Goal: Information Seeking & Learning: Find specific page/section

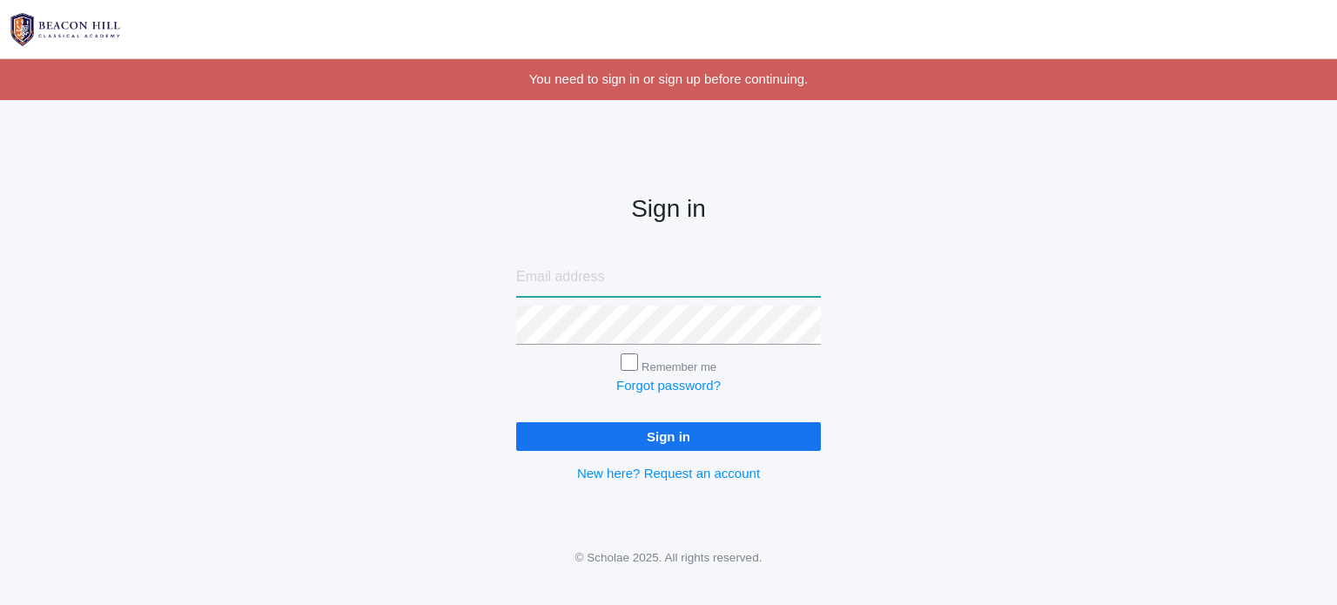
type input "LittleLifecourseAcademy@gmail.com"
click at [736, 440] on input "Sign in" at bounding box center [668, 436] width 305 height 29
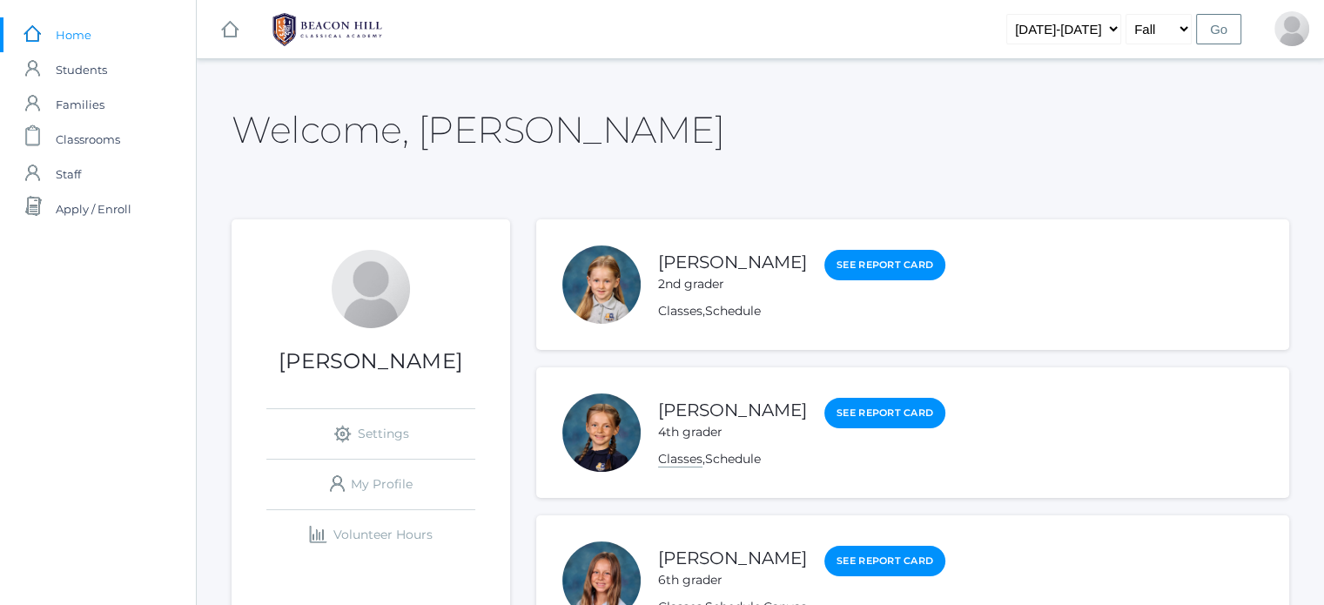
click at [672, 462] on link "Classes" at bounding box center [680, 459] width 44 height 17
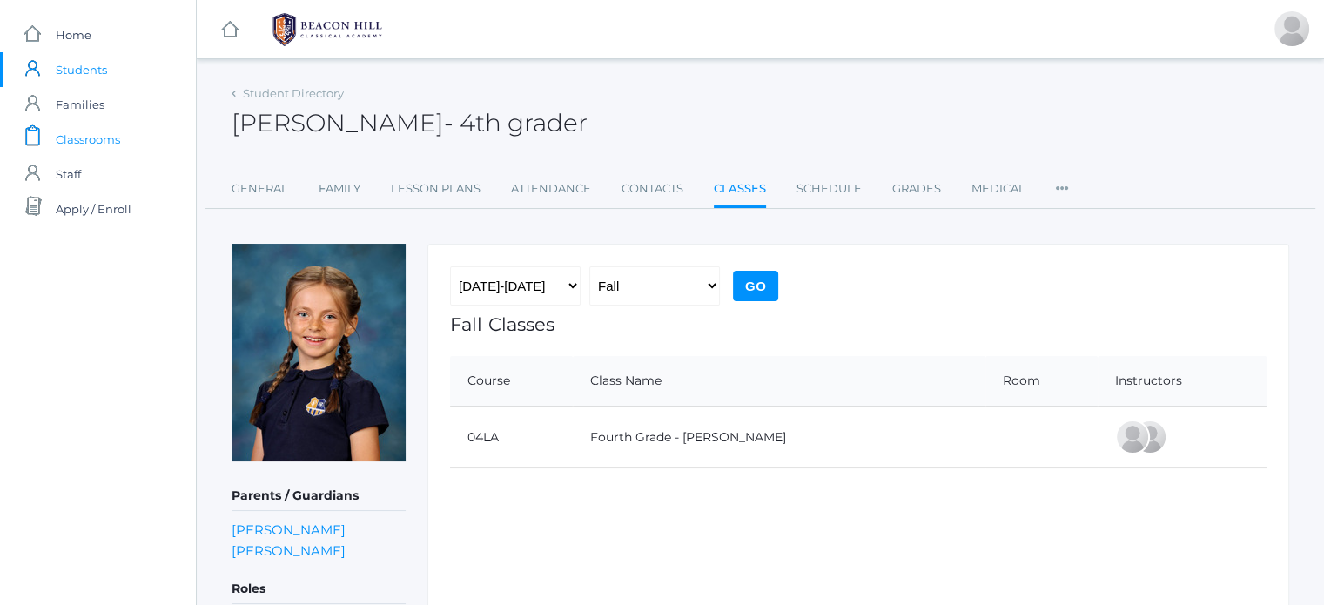
click at [83, 151] on span "Classrooms" at bounding box center [88, 139] width 64 height 35
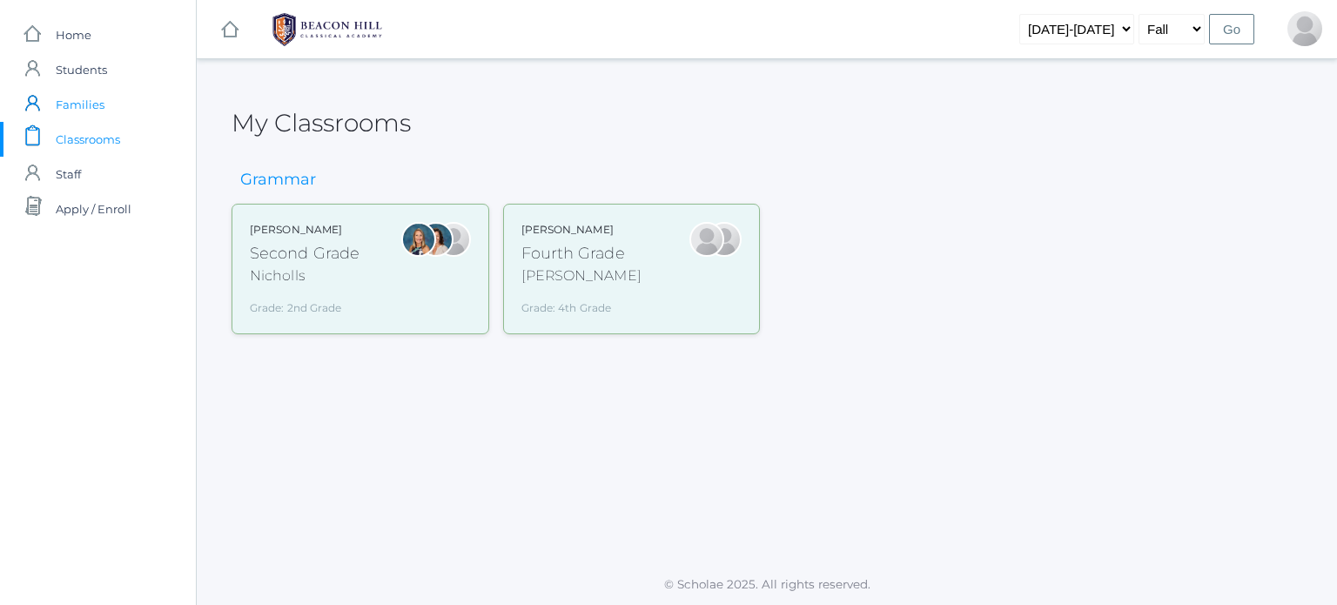
click at [73, 108] on span "Families" at bounding box center [80, 104] width 49 height 35
click at [66, 70] on span "Students" at bounding box center [81, 69] width 51 height 35
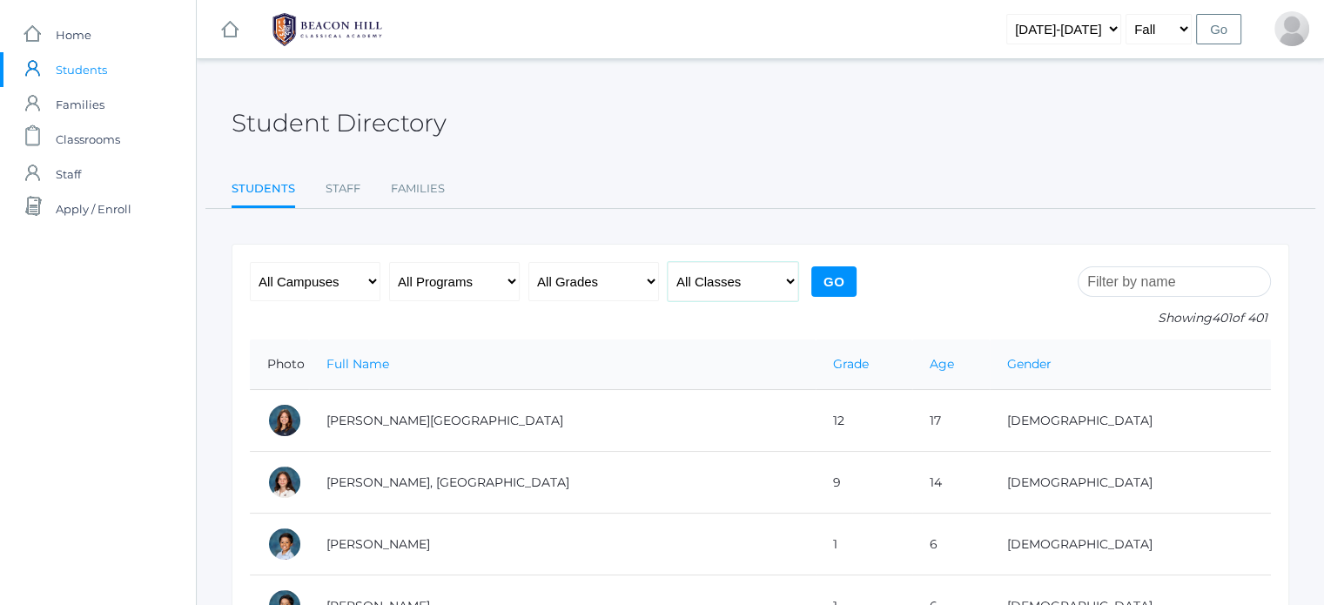
click at [696, 279] on select "All Classes Grammar - *KIND - Kindergarten AM - *KIND - Kindergarten PM - *KNDC…" at bounding box center [733, 281] width 131 height 39
select select "2077"
click at [668, 262] on select "All Classes Grammar - *KIND - Kindergarten AM - *KIND - Kindergarten PM - *KNDC…" at bounding box center [733, 281] width 131 height 39
click at [594, 282] on select "All Grades Grammar - Kindergarten - 1st Grade - 2nd Grade - 3rd Grade - 4th Gra…" at bounding box center [593, 281] width 131 height 39
select select "4"
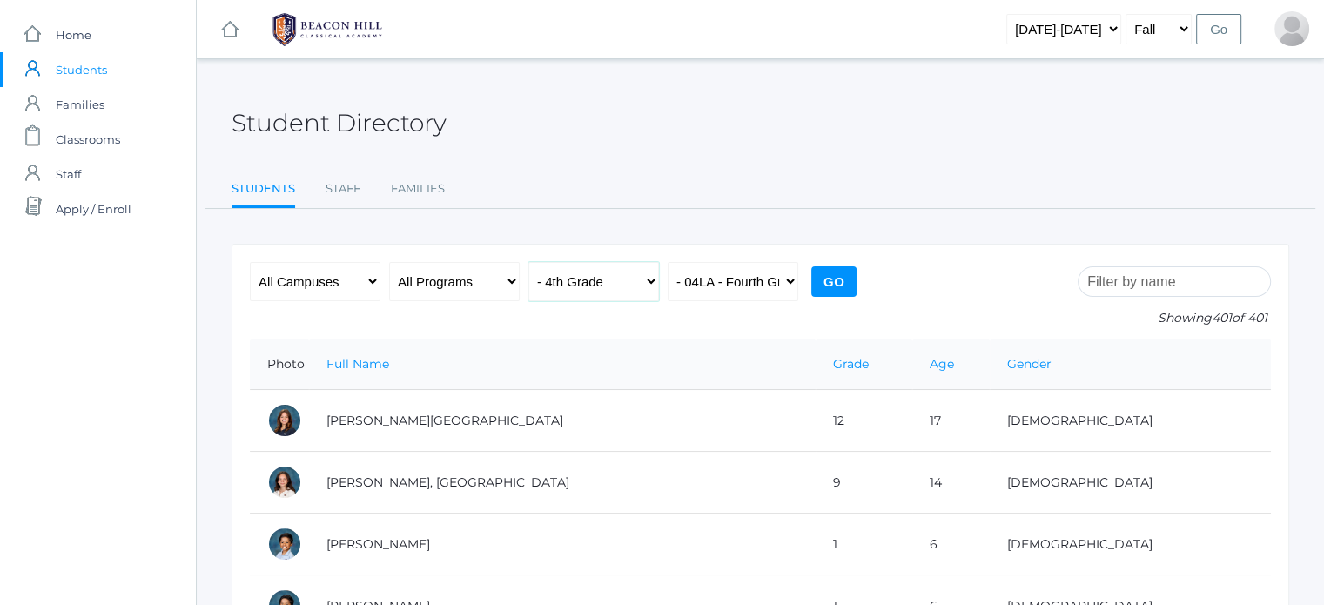
click at [528, 262] on select "All Grades Grammar - Kindergarten - 1st Grade - 2nd Grade - 3rd Grade - 4th Gra…" at bounding box center [593, 281] width 131 height 39
click at [769, 272] on select "All Classes Grammar - *KIND - Kindergarten AM - *KIND - Kindergarten PM - *KNDC…" at bounding box center [733, 281] width 131 height 39
click at [723, 326] on div "All Campuses Upper Campus Lower Campus All Programs Full-Time Collaborative Fou…" at bounding box center [555, 300] width 611 height 77
click at [836, 284] on input "Go" at bounding box center [833, 281] width 45 height 30
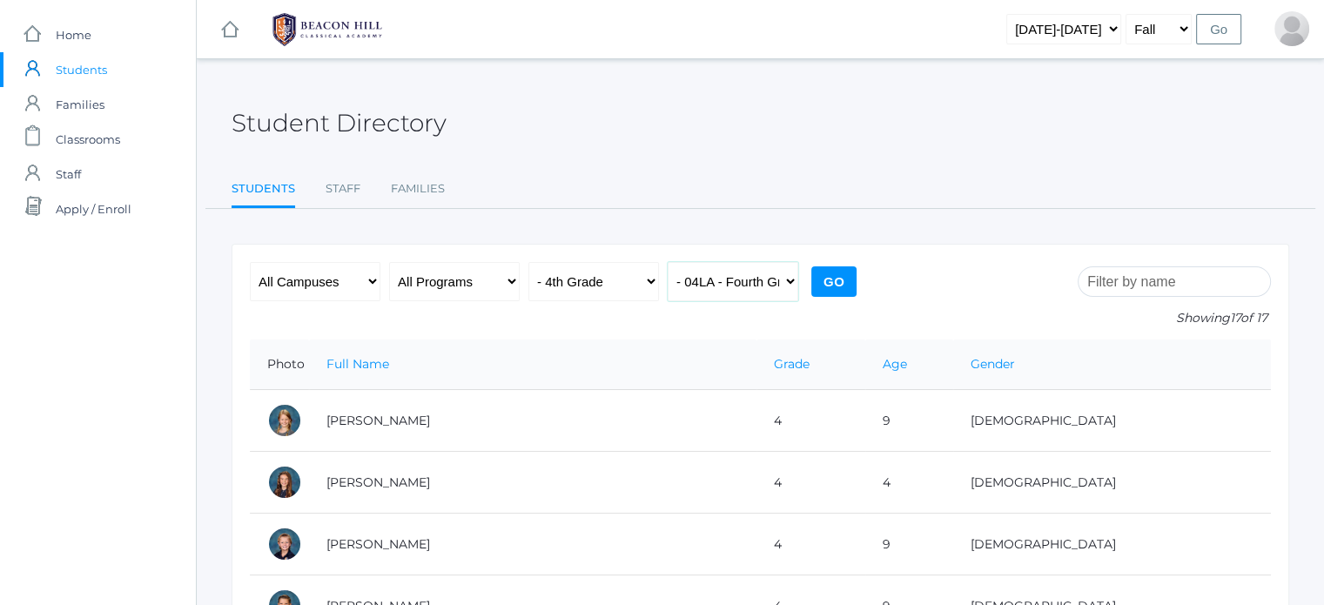
click at [757, 280] on select "All Classes Grammar - *KIND - Kindergarten AM - *KIND - Kindergarten PM - *KNDC…" at bounding box center [733, 281] width 131 height 39
select select "1972"
click at [668, 262] on select "All Classes Grammar - *KIND - Kindergarten AM - *KIND - Kindergarten PM - *KNDC…" at bounding box center [733, 281] width 131 height 39
click at [832, 284] on input "Go" at bounding box center [833, 281] width 45 height 30
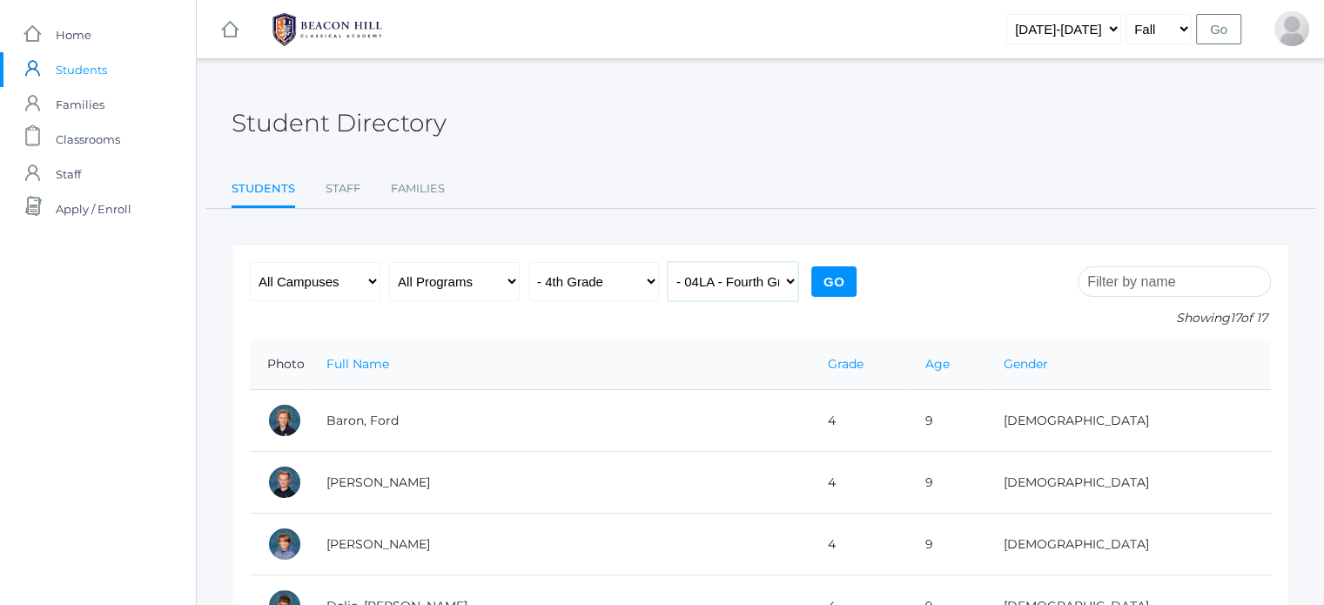
click at [761, 269] on select "All Classes Grammar - *KIND - Kindergarten AM - *KIND - Kindergarten PM - *KNDC…" at bounding box center [733, 281] width 131 height 39
select select "1953"
click at [668, 262] on select "All Classes Grammar - *KIND - Kindergarten AM - *KIND - Kindergarten PM - *KNDC…" at bounding box center [733, 281] width 131 height 39
click at [832, 271] on input "Go" at bounding box center [833, 281] width 45 height 30
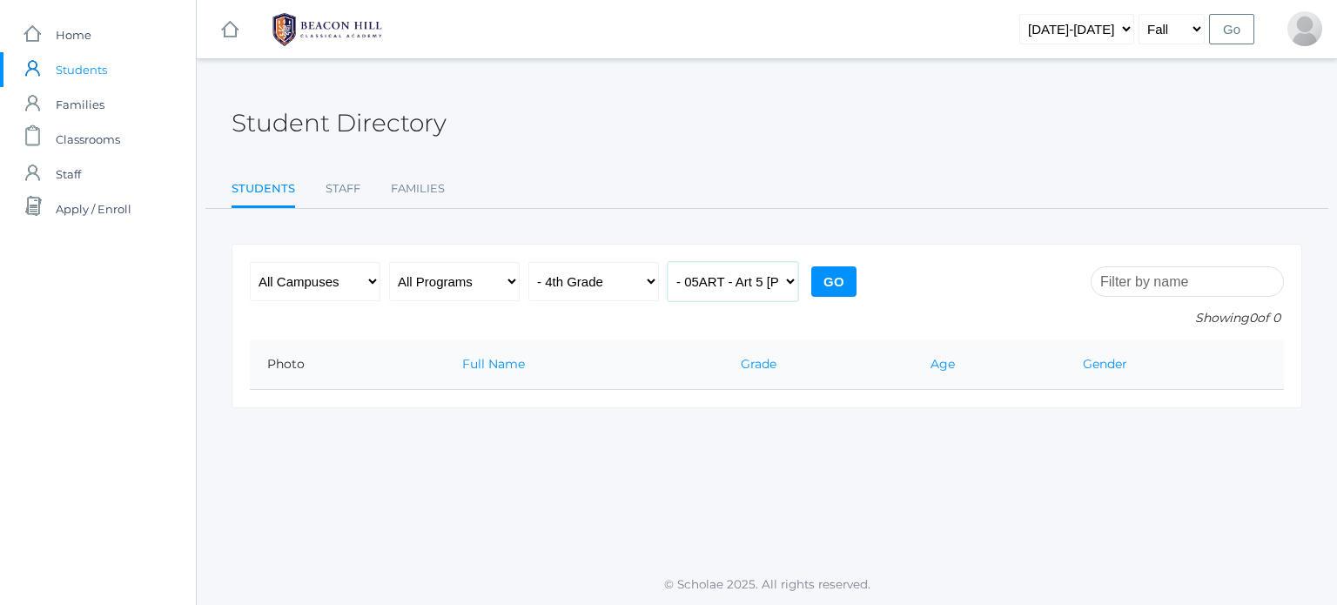
click at [765, 285] on select "All Classes Grammar - *KIND - Kindergarten AM - *KIND - Kindergarten PM - *KNDC…" at bounding box center [733, 281] width 131 height 39
click at [668, 262] on select "All Classes Grammar - *KIND - Kindergarten AM - *KIND - Kindergarten PM - *KNDC…" at bounding box center [733, 281] width 131 height 39
click at [772, 286] on select "All Classes Grammar - *KIND - Kindergarten AM - *KIND - Kindergarten PM - *KNDC…" at bounding box center [733, 281] width 131 height 39
select select "1967"
click at [668, 262] on select "All Classes Grammar - *KIND - Kindergarten AM - *KIND - Kindergarten PM - *KNDC…" at bounding box center [733, 281] width 131 height 39
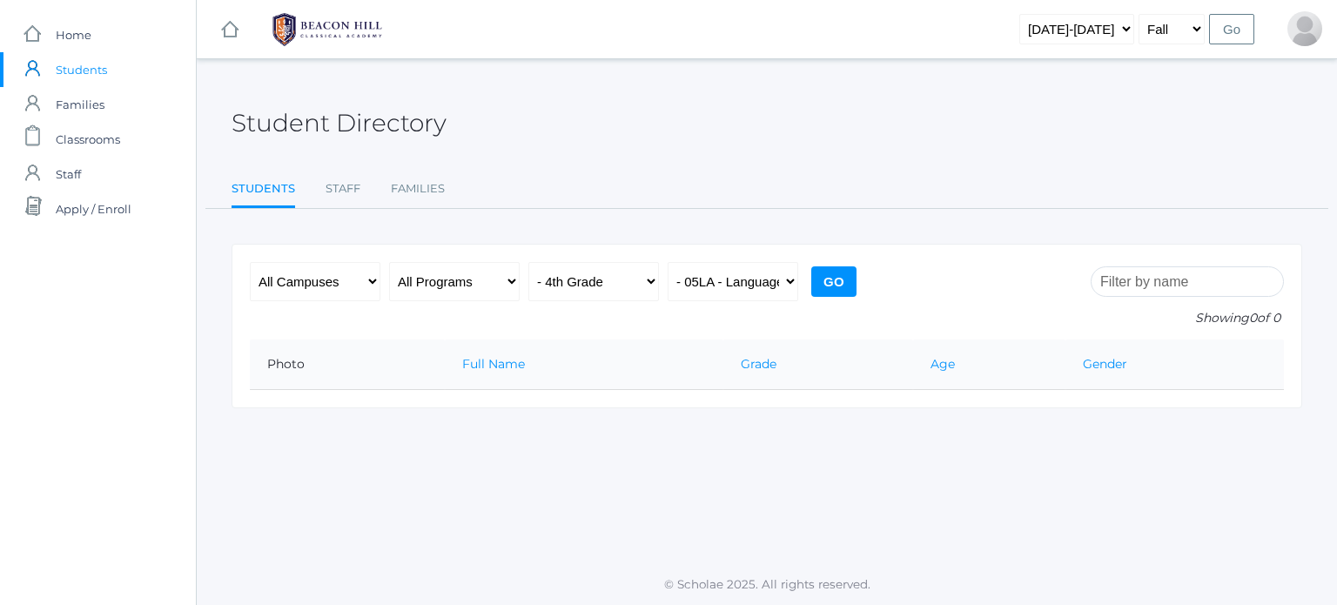
click at [832, 278] on input "Go" at bounding box center [833, 281] width 45 height 30
click at [741, 275] on select "All Classes Grammar - *KIND - Kindergarten AM - *KIND - Kindergarten PM - *KNDC…" at bounding box center [733, 281] width 131 height 39
select select "1970"
click at [668, 262] on select "All Classes Grammar - *KIND - Kindergarten AM - *KIND - Kindergarten PM - *KNDC…" at bounding box center [733, 281] width 131 height 39
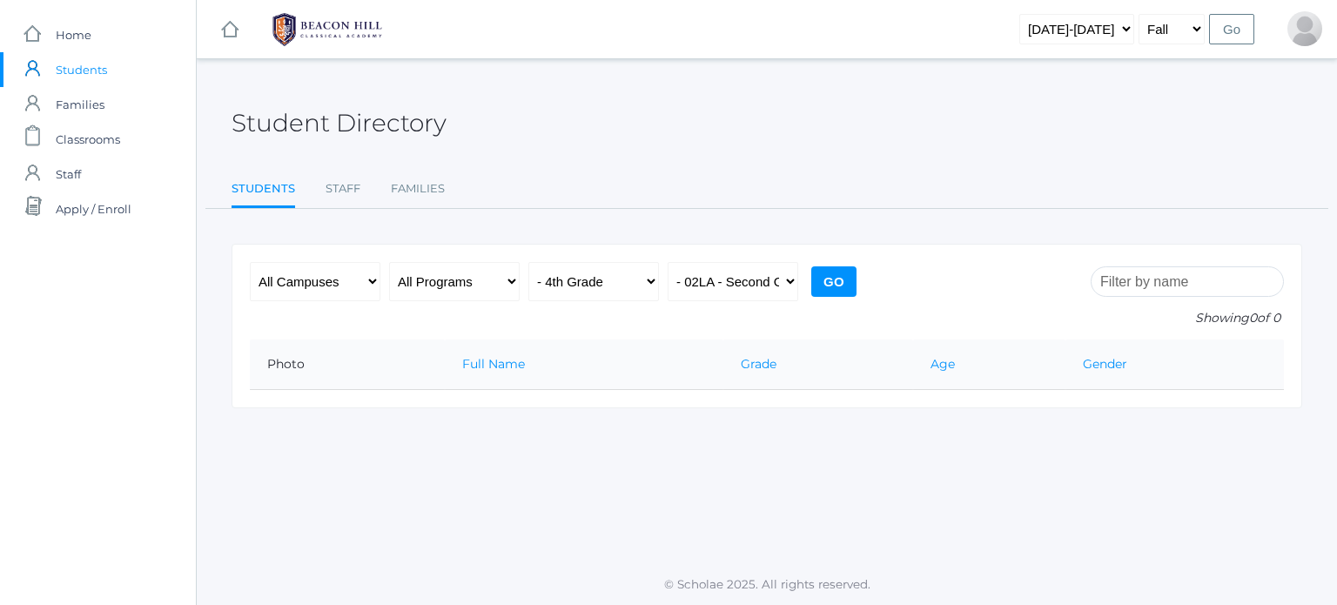
click at [828, 266] on input "Go" at bounding box center [833, 281] width 45 height 30
click at [829, 279] on input "Go" at bounding box center [833, 281] width 45 height 30
click at [742, 272] on select "All Classes Grammar - *KIND - Kindergarten AM - *KIND - Kindergarten PM - *KNDC…" at bounding box center [733, 281] width 131 height 39
select select "1958"
click at [668, 262] on select "All Classes Grammar - *KIND - Kindergarten AM - *KIND - Kindergarten PM - *KNDC…" at bounding box center [733, 281] width 131 height 39
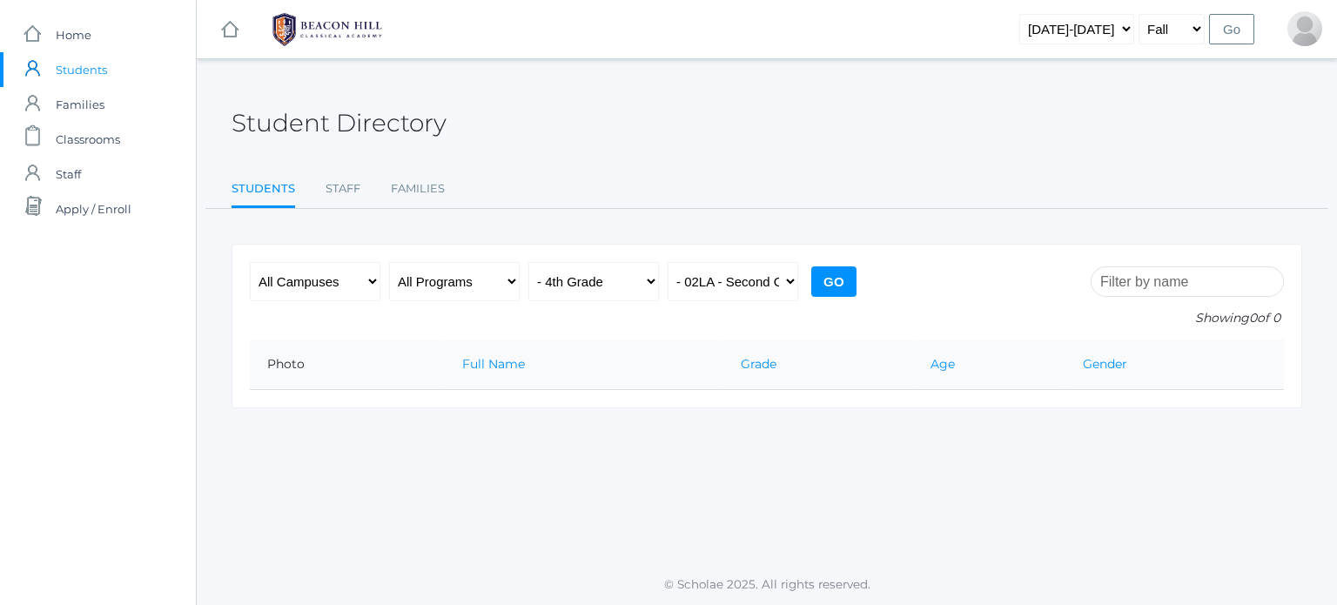
click at [827, 278] on input "Go" at bounding box center [833, 281] width 45 height 30
click at [749, 292] on select "All Classes Grammar - *KIND - Kindergarten AM - *KIND - Kindergarten PM - *KNDC…" at bounding box center [733, 281] width 131 height 39
select select "1990"
click at [668, 262] on select "All Classes Grammar - *KIND - Kindergarten AM - *KIND - Kindergarten PM - *KNDC…" at bounding box center [733, 281] width 131 height 39
click at [819, 263] on div "All Campuses Upper Campus Lower Campus All Programs Full-Time Collaborative Fou…" at bounding box center [555, 300] width 611 height 77
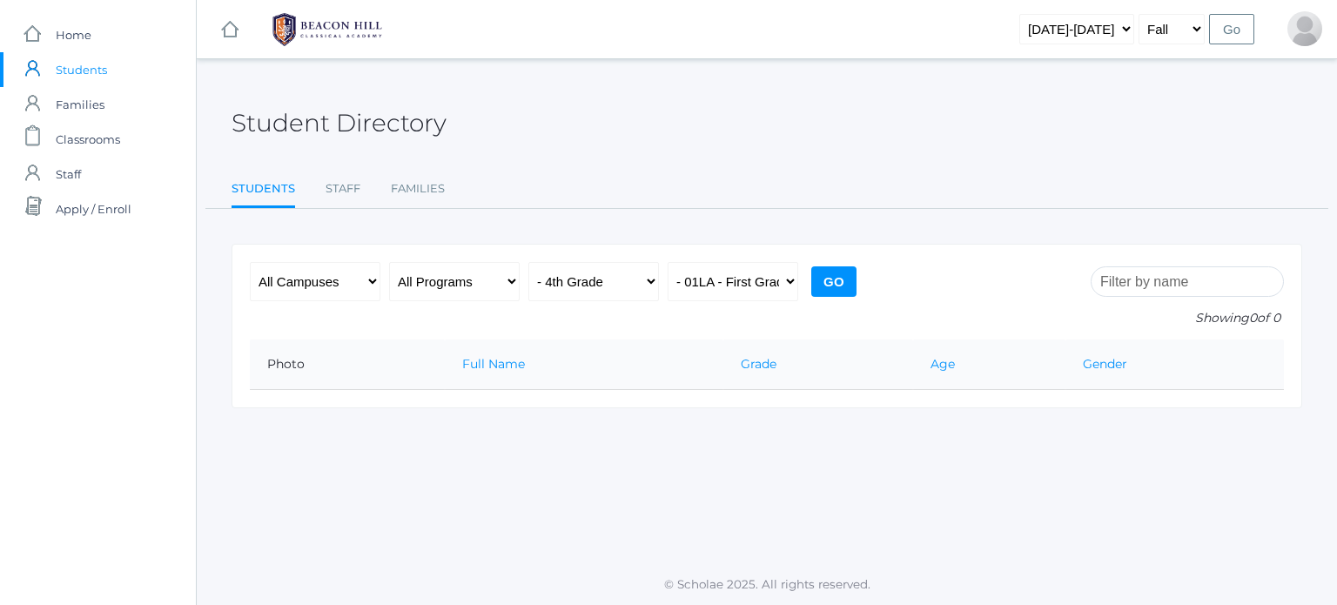
click at [831, 274] on input "Go" at bounding box center [833, 281] width 45 height 30
click at [334, 177] on link "Staff" at bounding box center [343, 188] width 35 height 35
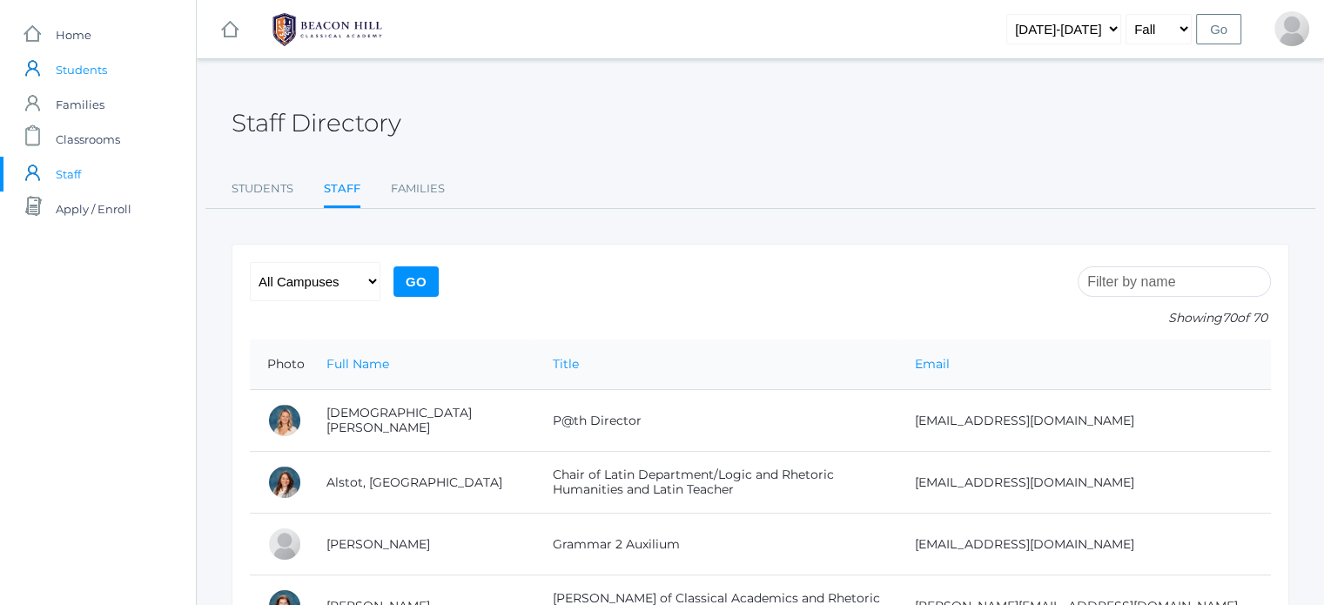
click at [80, 67] on span "Students" at bounding box center [81, 69] width 51 height 35
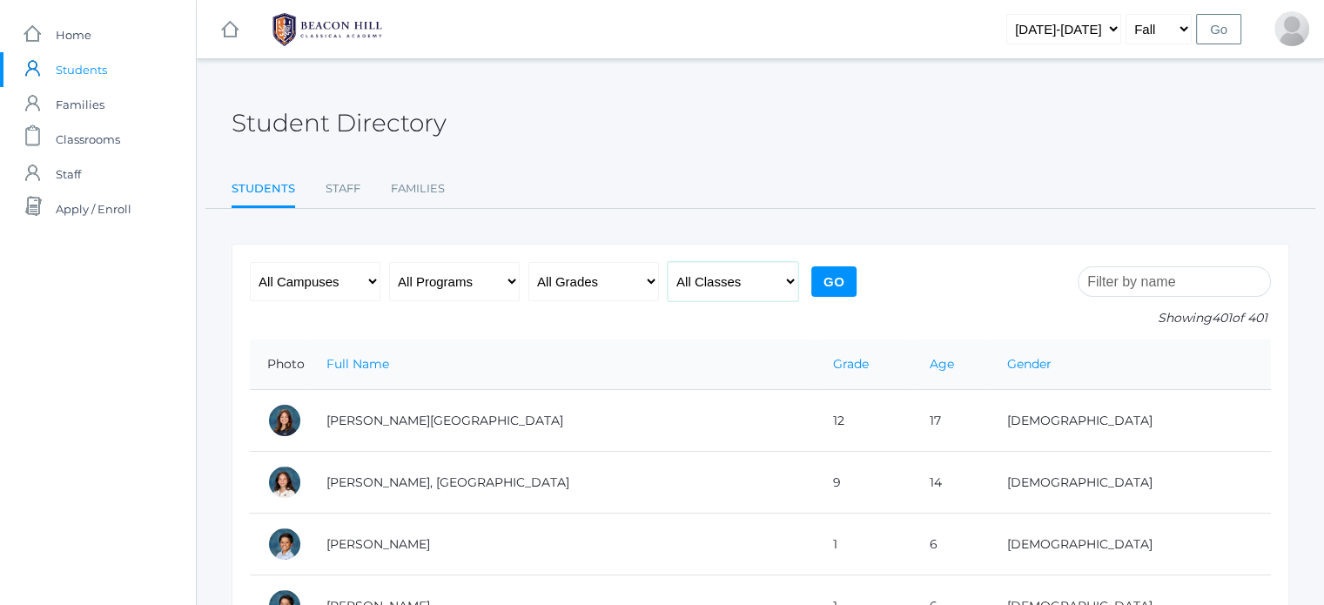
click at [695, 274] on select "All Classes Grammar - *KIND - Kindergarten AM - *KIND - Kindergarten PM - *KNDC…" at bounding box center [733, 281] width 131 height 39
select select "1957"
click at [668, 262] on select "All Classes Grammar - *KIND - Kindergarten AM - *KIND - Kindergarten PM - *KNDC…" at bounding box center [733, 281] width 131 height 39
click at [825, 271] on input "Go" at bounding box center [833, 281] width 45 height 30
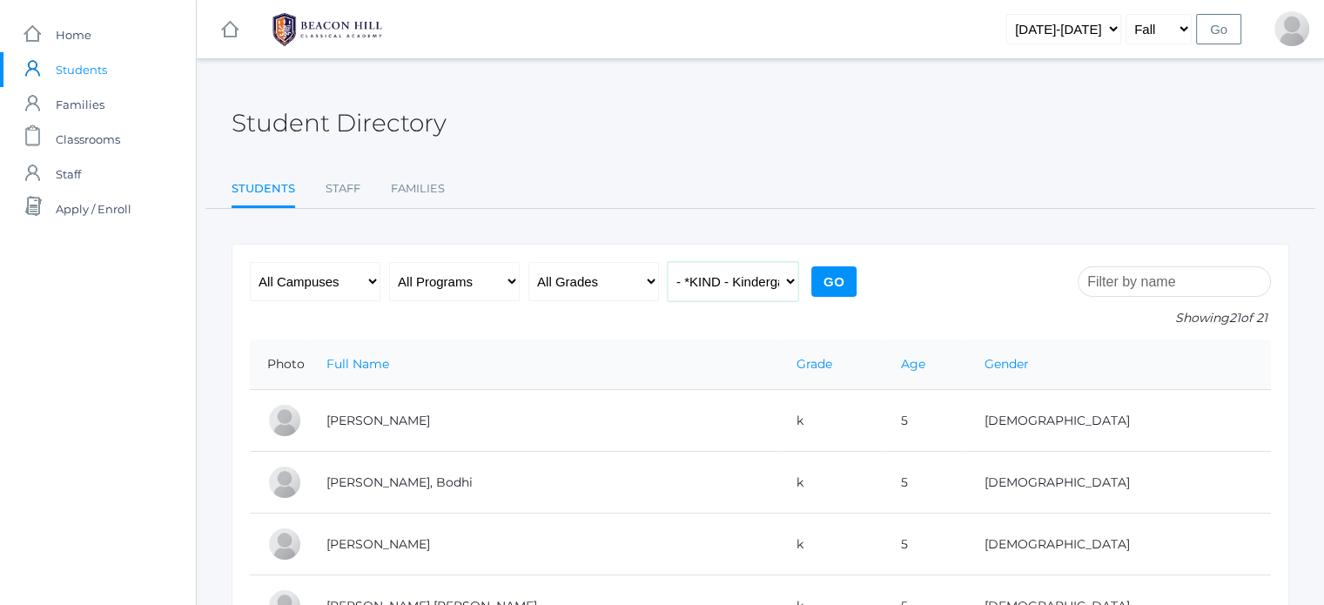
click at [765, 281] on select "All Classes Grammar - *KIND - Kindergarten AM - *KIND - Kindergarten PM - *KNDC…" at bounding box center [733, 281] width 131 height 39
select select "2131"
click at [668, 262] on select "All Classes Grammar - *KIND - Kindergarten AM - *KIND - Kindergarten PM - *KNDC…" at bounding box center [733, 281] width 131 height 39
click at [812, 276] on input "Go" at bounding box center [833, 281] width 45 height 30
click at [745, 270] on select "All Classes Grammar - *KIND - Kindergarten AM - *KIND - Kindergarten PM - *KNDC…" at bounding box center [733, 281] width 131 height 39
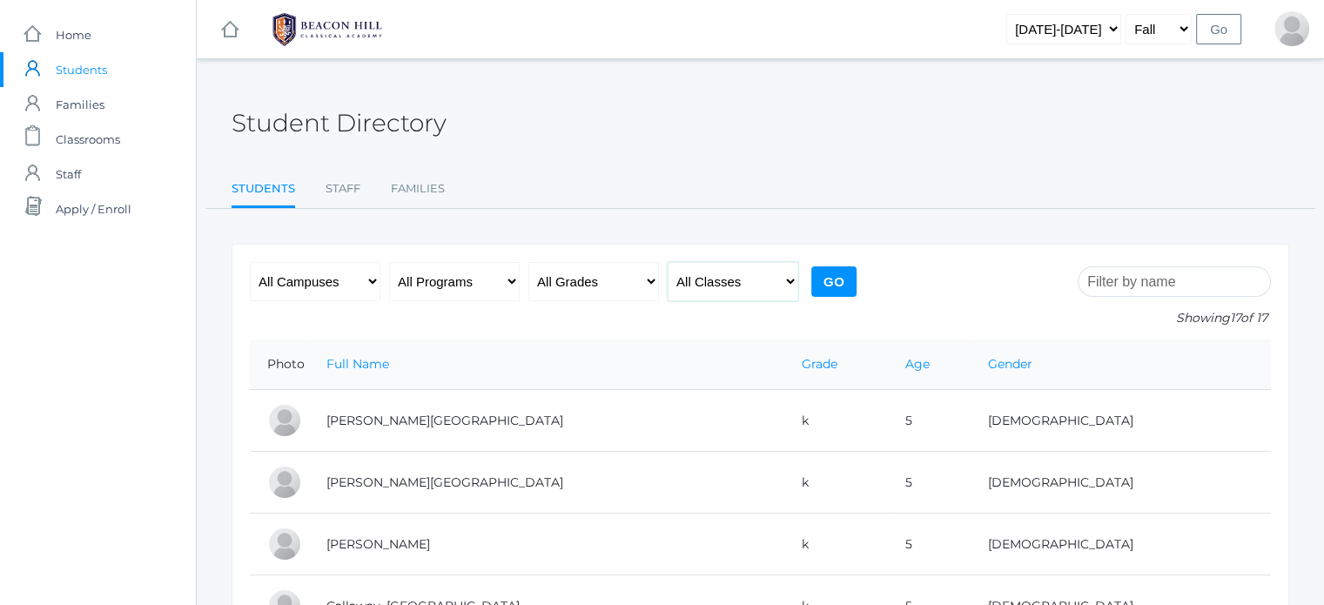
click at [668, 262] on select "All Classes Grammar - *KIND - Kindergarten AM - *KIND - Kindergarten PM - *KNDC…" at bounding box center [733, 281] width 131 height 39
click at [733, 264] on select "All Classes Grammar - *KIND - Kindergarten AM - *KIND - Kindergarten PM - *KNDC…" at bounding box center [733, 281] width 131 height 39
click at [704, 322] on div "All Campuses Upper Campus Lower Campus All Programs Full-Time Collaborative Fou…" at bounding box center [555, 297] width 611 height 77
click at [736, 270] on select "All Classes Grammar - *KIND - Kindergarten AM - *KIND - Kindergarten PM - *KNDC…" at bounding box center [733, 278] width 131 height 39
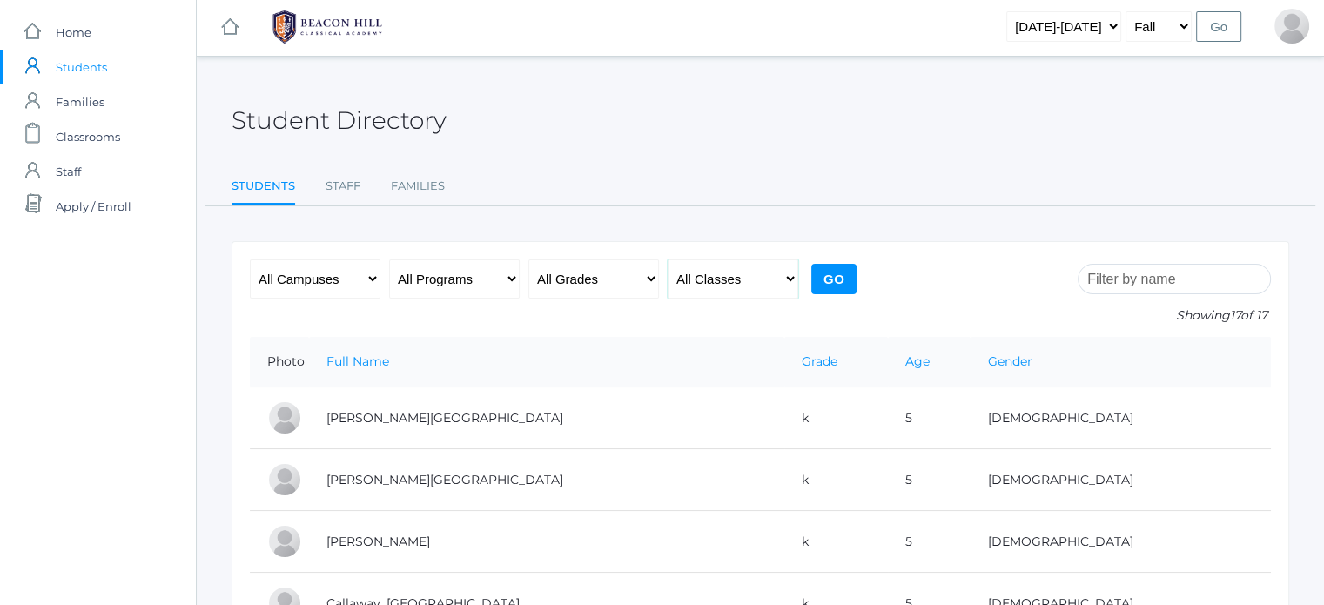
select select "2125"
click at [668, 259] on select "All Classes Grammar - *KIND - Kindergarten AM - *KIND - Kindergarten PM - *KNDC…" at bounding box center [733, 278] width 131 height 39
click at [825, 265] on input "Go" at bounding box center [833, 279] width 45 height 30
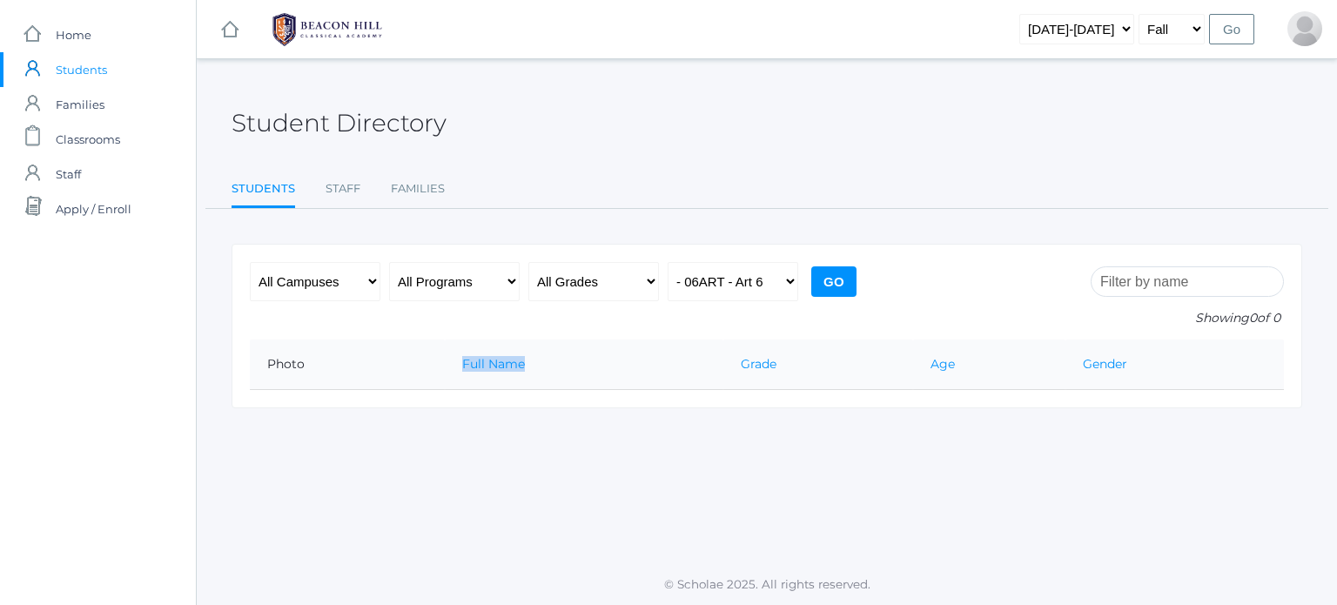
drag, startPoint x: 520, startPoint y: 342, endPoint x: 362, endPoint y: 359, distance: 159.3
click at [362, 359] on tr "Photo Full Name Grade Age Gender" at bounding box center [767, 364] width 1034 height 50
click at [717, 281] on select "All Classes Grammar - *KIND - Kindergarten AM - *KIND - Kindergarten PM - *KNDC…" at bounding box center [733, 281] width 131 height 39
select select "1967"
click at [668, 262] on select "All Classes Grammar - *KIND - Kindergarten AM - *KIND - Kindergarten PM - *KNDC…" at bounding box center [733, 281] width 131 height 39
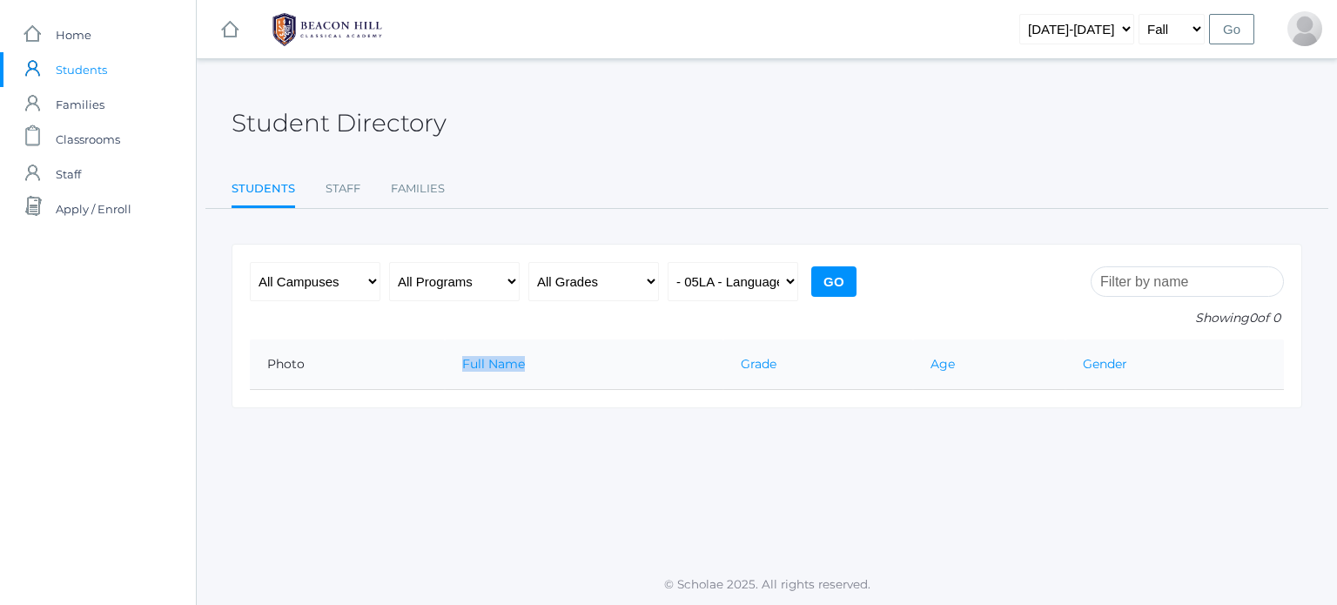
click at [819, 277] on input "Go" at bounding box center [833, 281] width 45 height 30
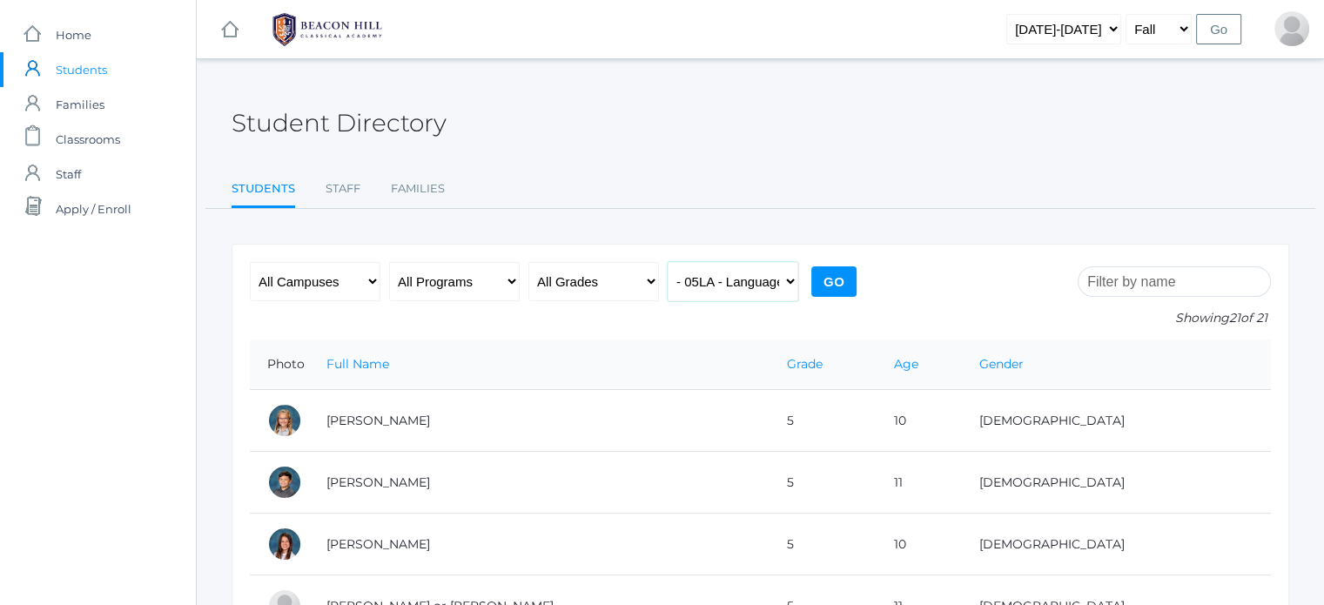
click at [734, 281] on select "All Classes Grammar - *KIND - Kindergarten AM - *KIND - Kindergarten PM - *KNDC…" at bounding box center [733, 281] width 131 height 39
select select "2227"
click at [668, 262] on select "All Classes Grammar - *KIND - Kindergarten AM - *KIND - Kindergarten PM - *KNDC…" at bounding box center [733, 281] width 131 height 39
click at [827, 277] on input "Go" at bounding box center [833, 281] width 45 height 30
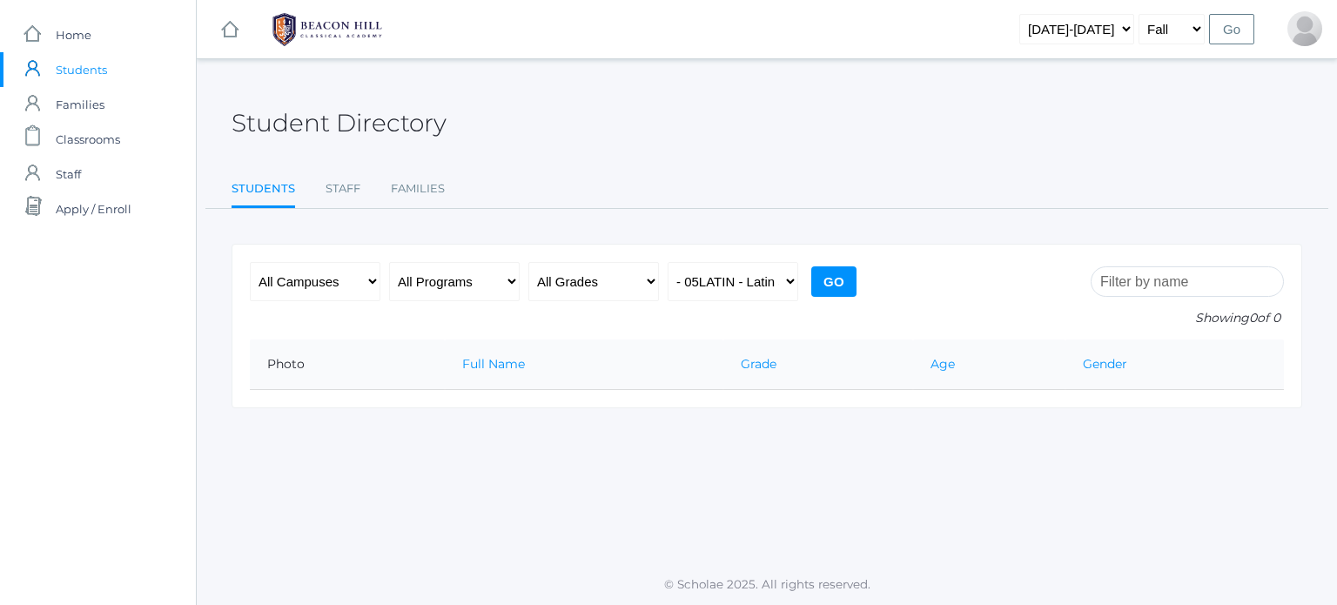
click at [741, 281] on select "All Classes Grammar - *KIND - Kindergarten AM - *KIND - Kindergarten PM - *KNDC…" at bounding box center [733, 281] width 131 height 39
select select "1968"
click at [668, 262] on select "All Classes Grammar - *KIND - Kindergarten AM - *KIND - Kindergarten PM - *KNDC…" at bounding box center [733, 281] width 131 height 39
click at [832, 274] on input "Go" at bounding box center [833, 281] width 45 height 30
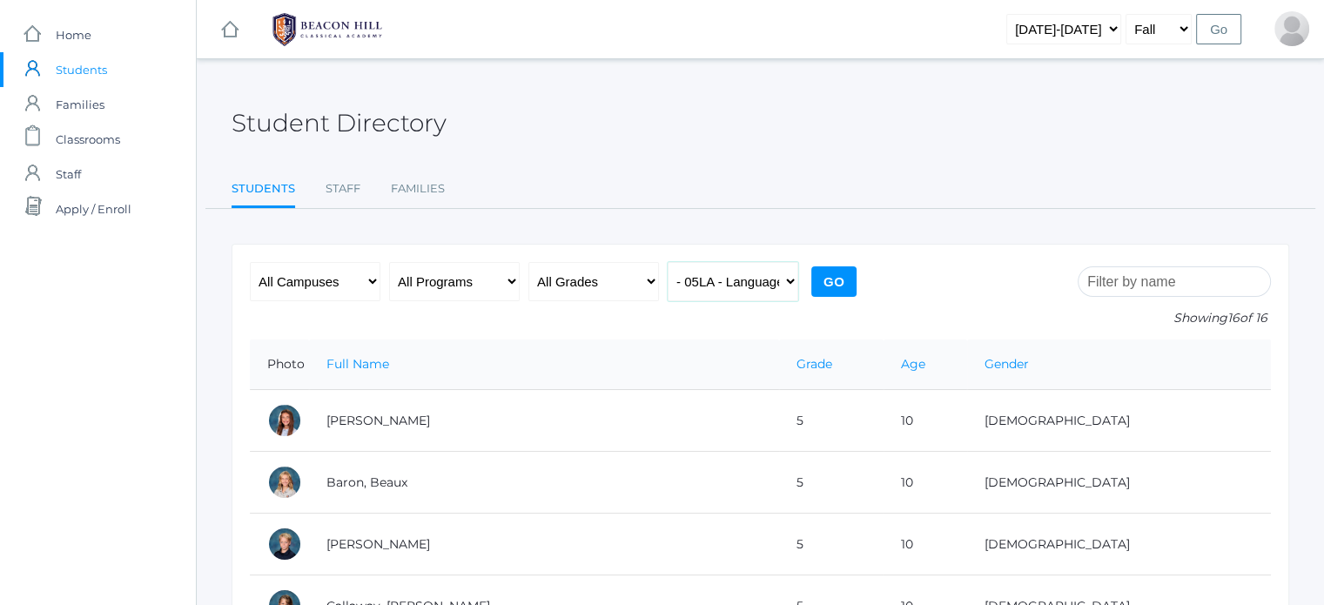
click at [776, 278] on select "All Classes Grammar - *KIND - Kindergarten AM - *KIND - Kindergarten PM - *KNDC…" at bounding box center [733, 281] width 131 height 39
select select "1967"
click at [668, 262] on select "All Classes Grammar - *KIND - Kindergarten AM - *KIND - Kindergarten PM - *KNDC…" at bounding box center [733, 281] width 131 height 39
click at [851, 287] on input "Go" at bounding box center [833, 281] width 45 height 30
click at [780, 278] on select "All Classes Grammar - *KIND - Kindergarten AM - *KIND - Kindergarten PM - *KNDC…" at bounding box center [733, 281] width 131 height 39
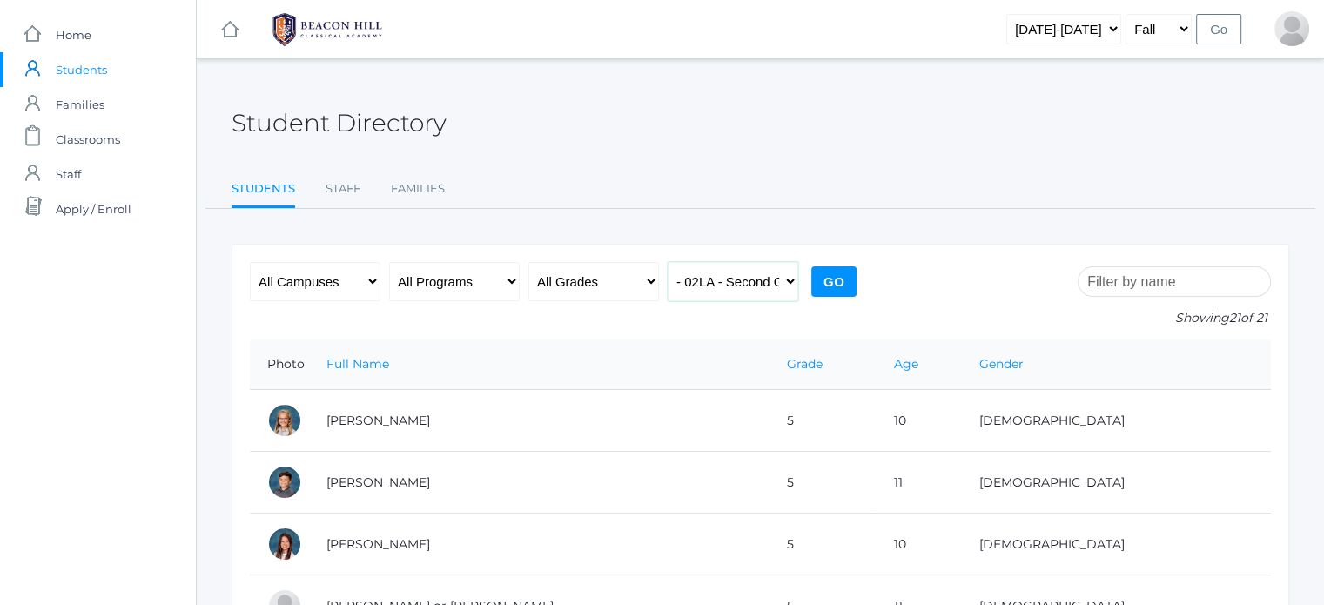
click at [668, 262] on select "All Classes Grammar - *KIND - Kindergarten AM - *KIND - Kindergarten PM - *KNDC…" at bounding box center [733, 281] width 131 height 39
click at [754, 283] on select "All Classes Grammar - *KIND - Kindergarten AM - *KIND - Kindergarten PM - *KNDC…" at bounding box center [733, 281] width 131 height 39
click at [668, 262] on select "All Classes Grammar - *KIND - Kindergarten AM - *KIND - Kindergarten PM - *KNDC…" at bounding box center [733, 281] width 131 height 39
click at [699, 285] on select "All Classes Grammar - *KIND - Kindergarten AM - *KIND - Kindergarten PM - *KNDC…" at bounding box center [733, 281] width 131 height 39
select select "1970"
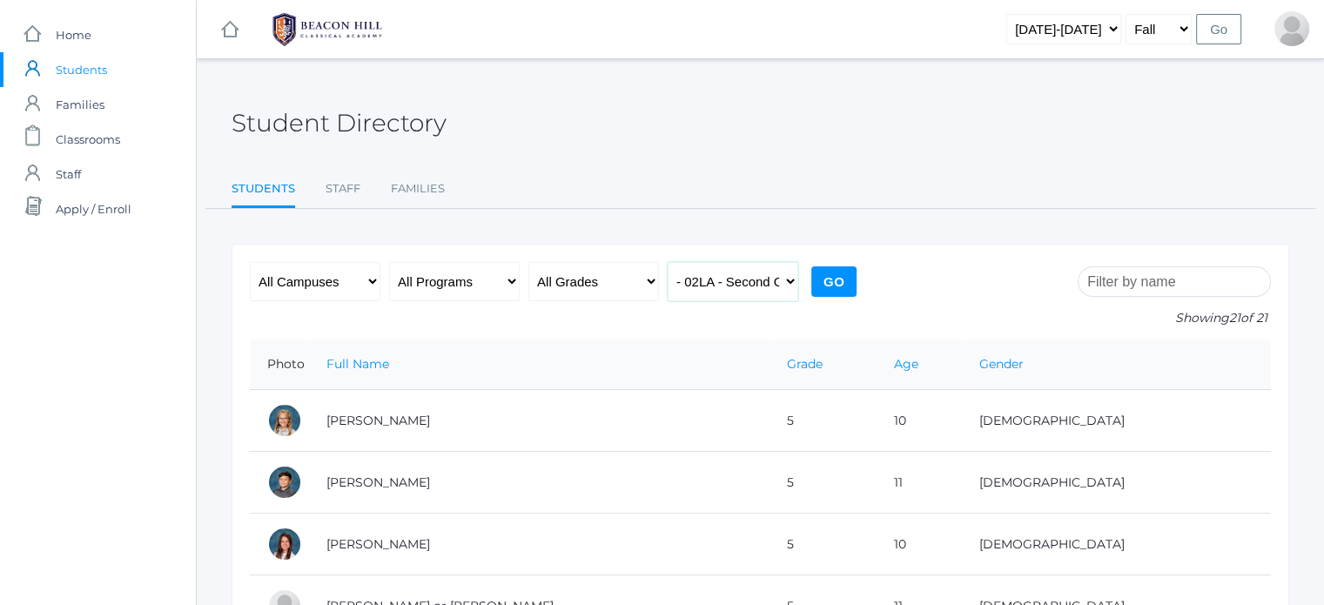
click at [668, 262] on select "All Classes Grammar - *KIND - Kindergarten AM - *KIND - Kindergarten PM - *KNDC…" at bounding box center [733, 281] width 131 height 39
click at [829, 283] on input "Go" at bounding box center [833, 281] width 45 height 30
click at [743, 285] on select "All Classes Grammar - *KIND - Kindergarten AM - *KIND - Kindergarten PM - *KNDC…" at bounding box center [733, 281] width 131 height 39
select select "2063"
click at [668, 262] on select "All Classes Grammar - *KIND - Kindergarten AM - *KIND - Kindergarten PM - *KNDC…" at bounding box center [733, 281] width 131 height 39
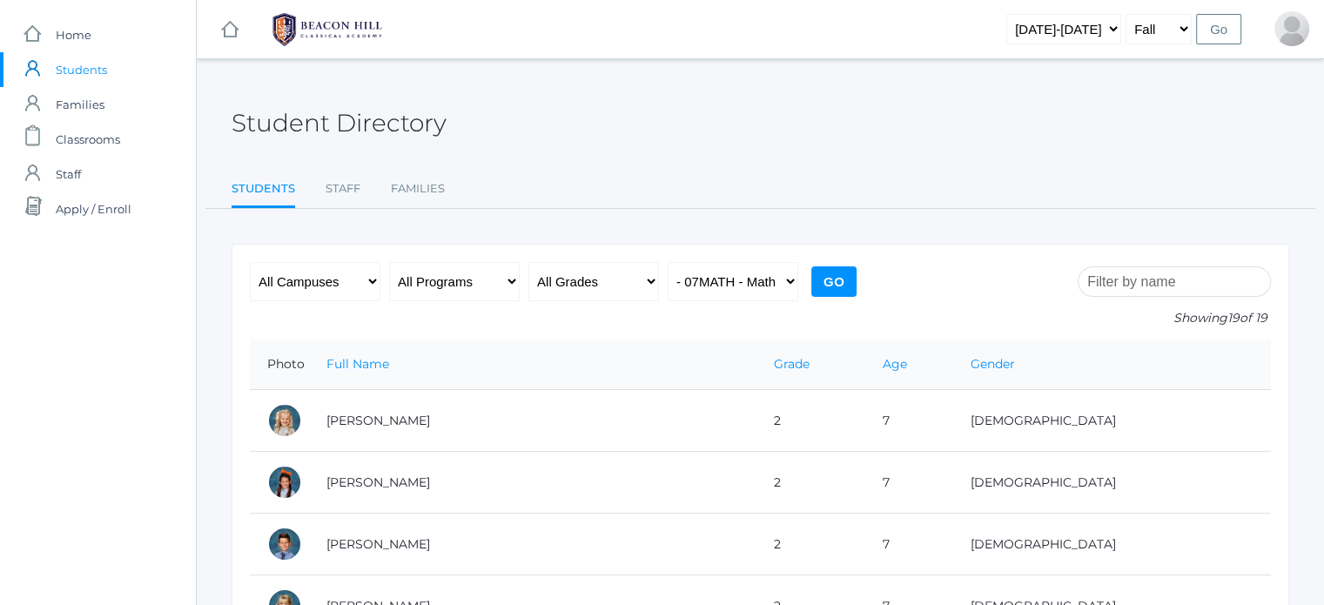
click at [836, 291] on input "Go" at bounding box center [833, 281] width 45 height 30
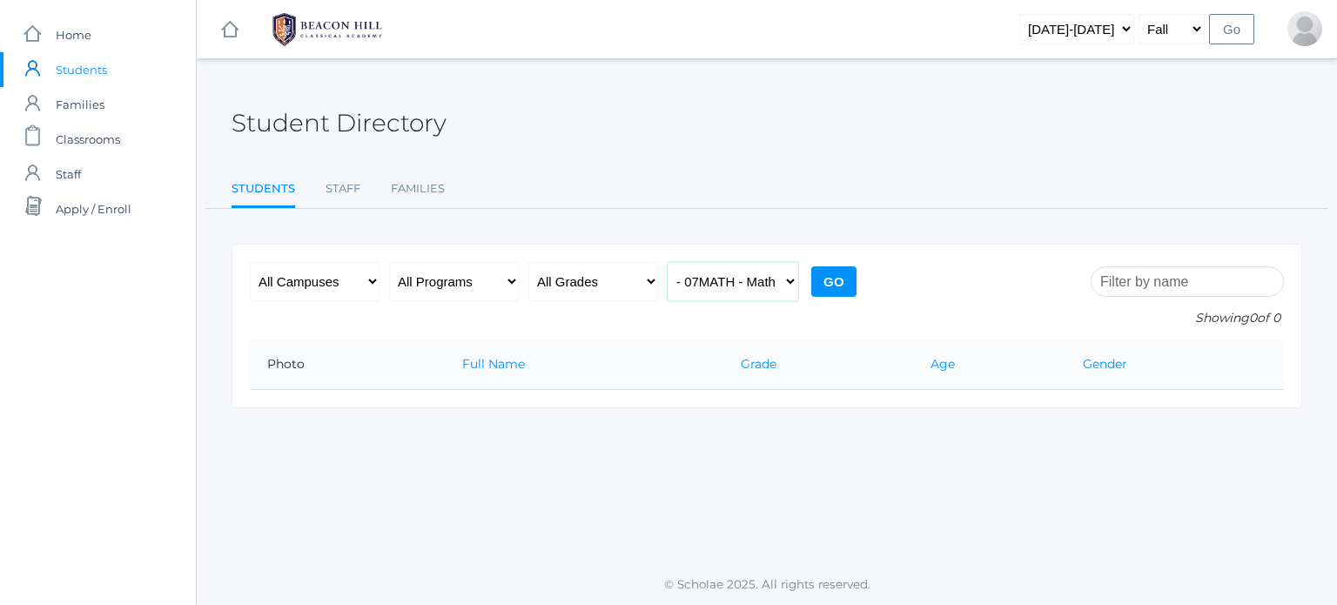
click at [774, 279] on select "All Classes Grammar - *KIND - Kindergarten AM - *KIND - Kindergarten PM - *KNDC…" at bounding box center [733, 281] width 131 height 39
click at [740, 279] on select "All Classes Grammar - *KIND - Kindergarten AM - *KIND - Kindergarten PM - *KNDC…" at bounding box center [733, 281] width 131 height 39
click at [1294, 22] on div at bounding box center [1304, 28] width 35 height 35
click at [1159, 89] on div "Student Directory" at bounding box center [767, 113] width 1071 height 64
click at [1159, 127] on div "Student Directory" at bounding box center [767, 113] width 1071 height 64
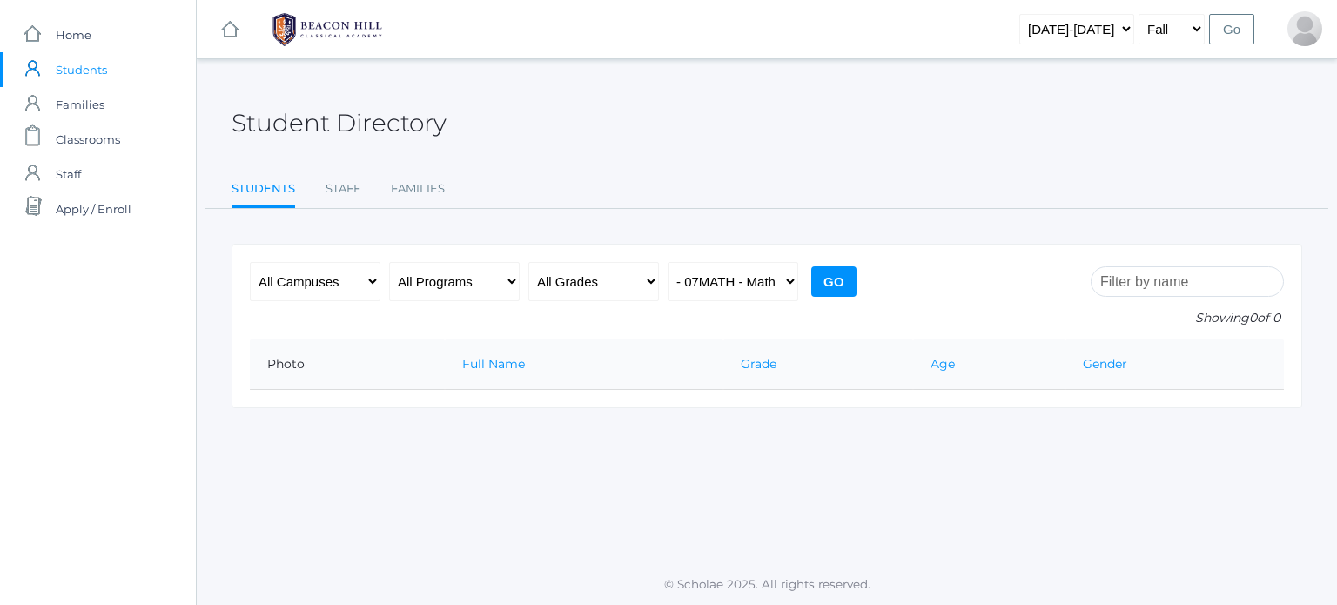
click at [1098, 77] on div "icons/ui/navigation/hamburger Created with Sketch. icons/ui/navigation/home Cre…" at bounding box center [766, 302] width 1141 height 605
click at [897, 92] on div "Student Directory" at bounding box center [767, 113] width 1071 height 64
click at [1087, 22] on select "[DATE]-[DATE] [DATE]-[DATE] [DATE]-[DATE] [DATE]-[DATE] [DATE]-[DATE] [DATE]-[D…" at bounding box center [1076, 29] width 115 height 30
click at [1105, 34] on select "[DATE]-[DATE] [DATE]-[DATE] [DATE]-[DATE] [DATE]-[DATE] [DATE]-[DATE] [DATE]-[D…" at bounding box center [1076, 29] width 115 height 30
select select "[DATE]-[DATE]"
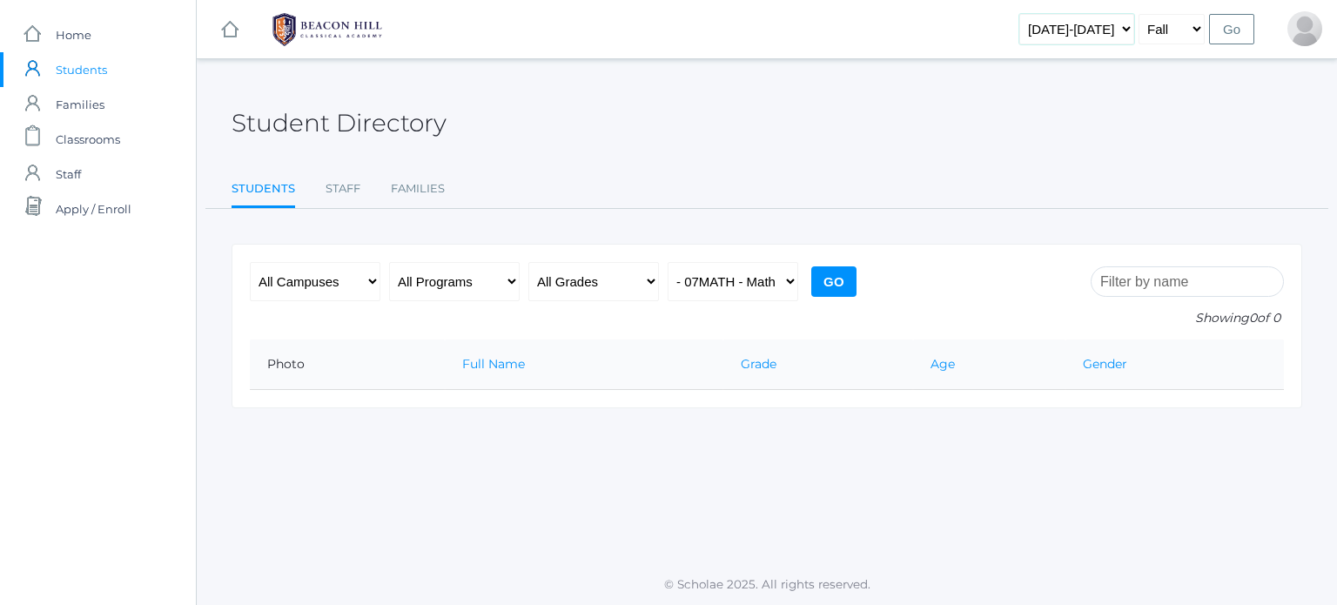
click at [1047, 14] on select "[DATE]-[DATE] [DATE]-[DATE] [DATE]-[DATE] [DATE]-[DATE] [DATE]-[DATE] [DATE]-[D…" at bounding box center [1076, 29] width 115 height 30
click at [766, 285] on select "All Classes Grammar - *KIND - Kindergarten AM - *KIND - Kindergarten PM - *KNDC…" at bounding box center [733, 281] width 131 height 39
select select "2077"
click at [668, 262] on select "All Classes Grammar - *KIND - Kindergarten AM - *KIND - Kindergarten PM - *KNDC…" at bounding box center [733, 281] width 131 height 39
click at [826, 280] on input "Go" at bounding box center [833, 281] width 45 height 30
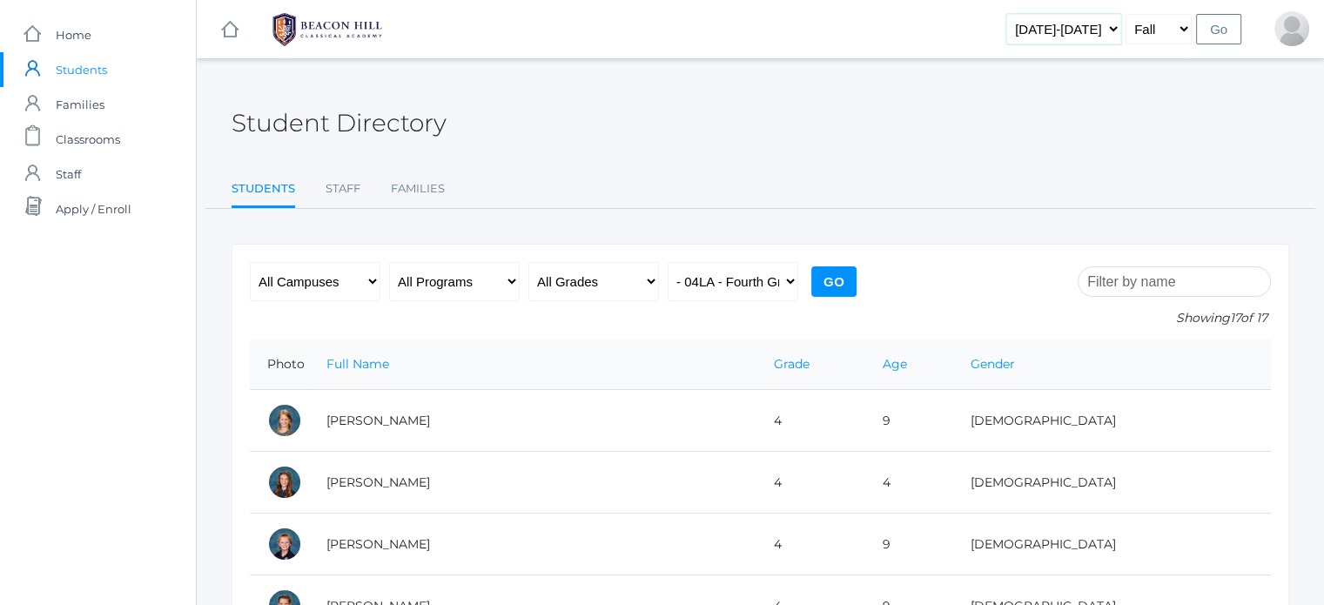
click at [1051, 30] on select "2019-2020 2020-2021 2021-2022 2022-2023 2023-2024 2024-2025 2025-2026" at bounding box center [1063, 29] width 115 height 30
select select "[DATE]-[DATE]"
click at [1034, 14] on select "2019-2020 2020-2021 2021-2022 2022-2023 2023-2024 2024-2025 2025-2026" at bounding box center [1063, 29] width 115 height 30
click at [1210, 35] on input "Go" at bounding box center [1218, 29] width 45 height 30
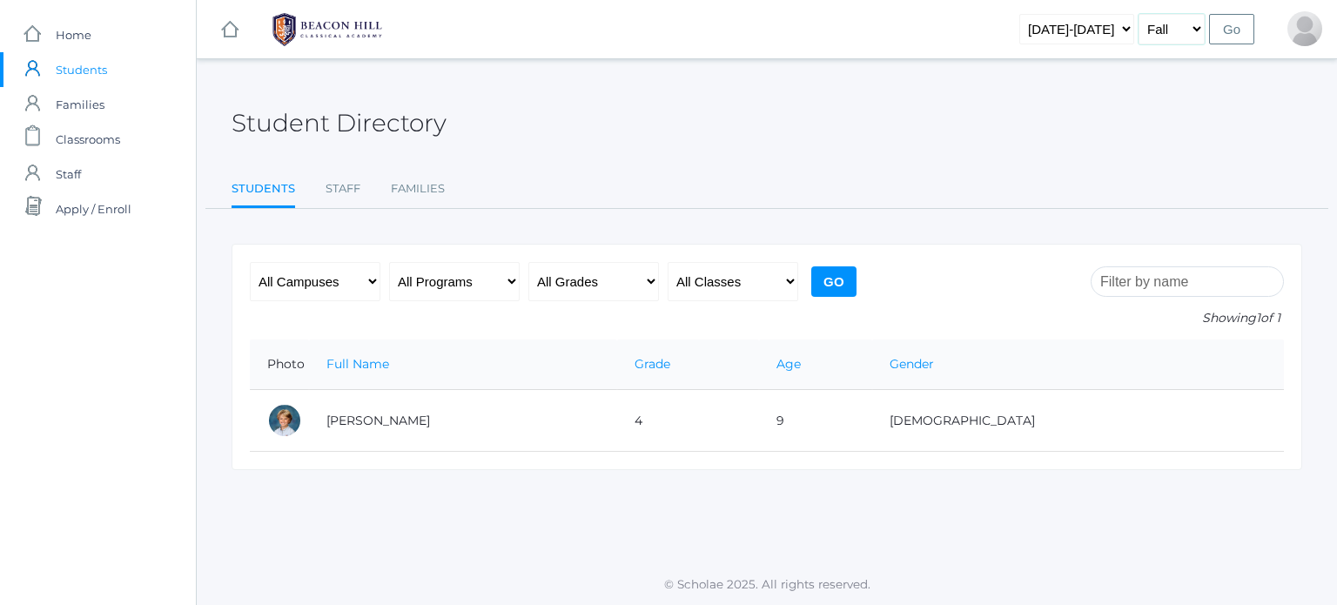
click at [1160, 35] on select "Fall Spring" at bounding box center [1171, 29] width 66 height 30
select select "2"
click at [1141, 14] on select "Fall Spring" at bounding box center [1171, 29] width 66 height 30
click at [739, 279] on select "All Classes Grammar - *KIND - Kindergarten AM - *KIND - Kindergarten PM - *KNDC…" at bounding box center [733, 281] width 131 height 39
select select "354"
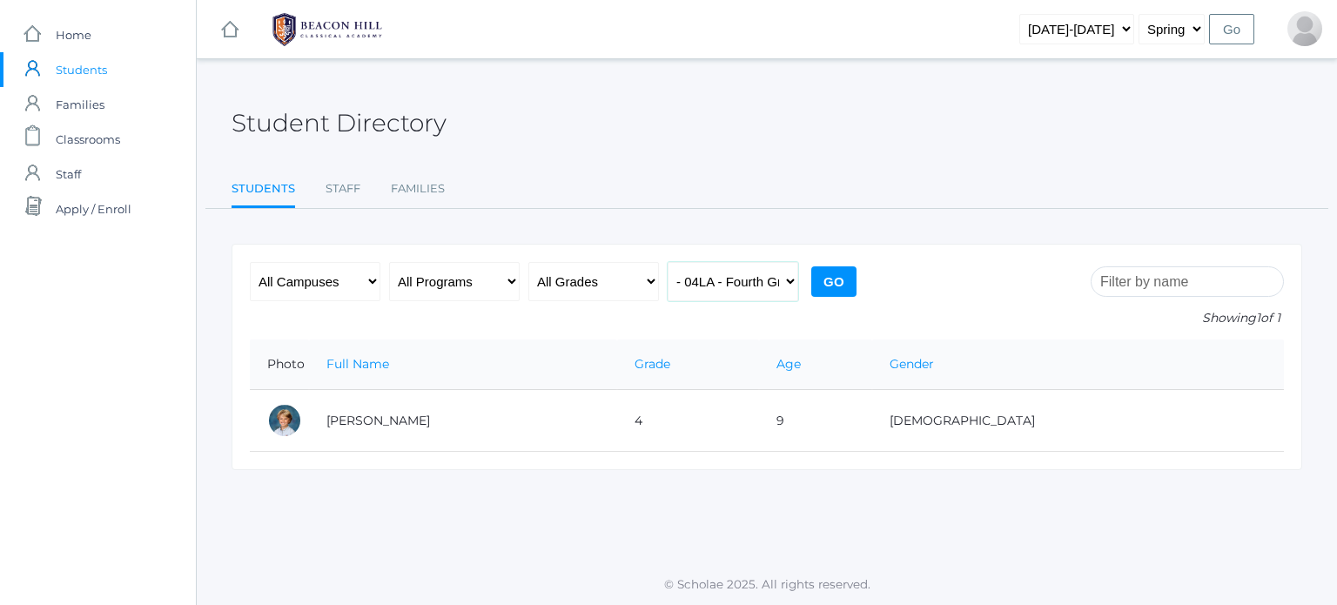
click at [668, 262] on select "All Classes Grammar - *KIND - Kindergarten AM - *KIND - Kindergarten PM - *KNDC…" at bounding box center [733, 281] width 131 height 39
click at [743, 285] on select "All Classes Grammar - *KIND - Kindergarten AM - *KIND - Kindergarten PM - *KNDC…" at bounding box center [733, 281] width 131 height 39
click at [835, 274] on input "Go" at bounding box center [833, 281] width 45 height 30
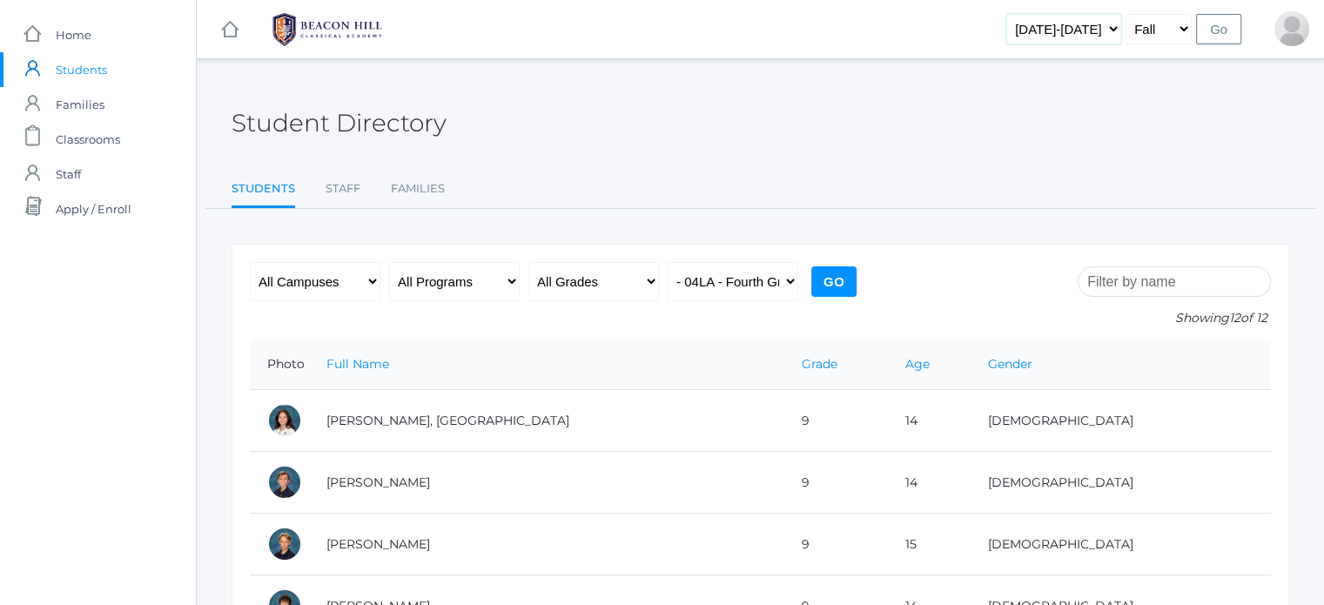
click at [1072, 34] on select "2019-2020 2020-2021 2021-2022 2022-2023 2023-2024 2024-2025 2025-2026" at bounding box center [1063, 29] width 115 height 30
click at [755, 281] on select "All Classes Grammar - *KIND - Kindergarten AM - *KIND - Kindergarten PM - *KNDC…" at bounding box center [733, 281] width 131 height 39
select select "255"
click at [668, 262] on select "All Classes Grammar - *KIND - Kindergarten AM - *KIND - Kindergarten PM - *KNDC…" at bounding box center [733, 281] width 131 height 39
click at [838, 277] on input "Go" at bounding box center [833, 281] width 45 height 30
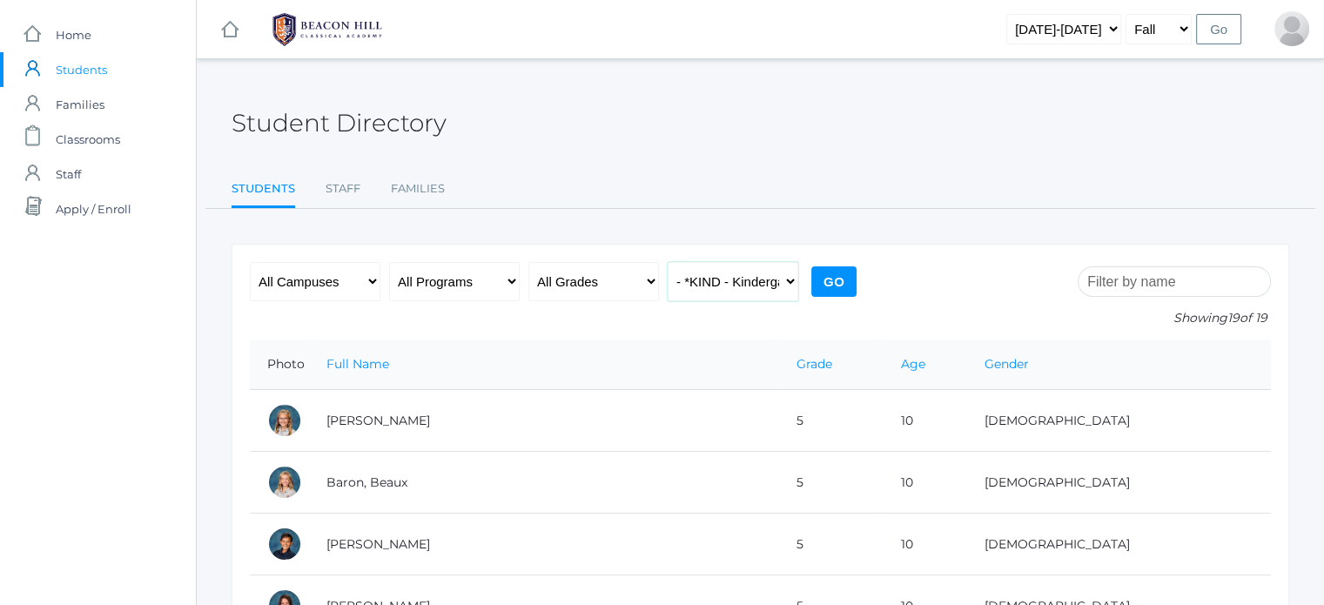
click at [760, 271] on select "All Classes Grammar - *KIND - Kindergarten AM - *KIND - Kindergarten PM - *KNDC…" at bounding box center [733, 281] width 131 height 39
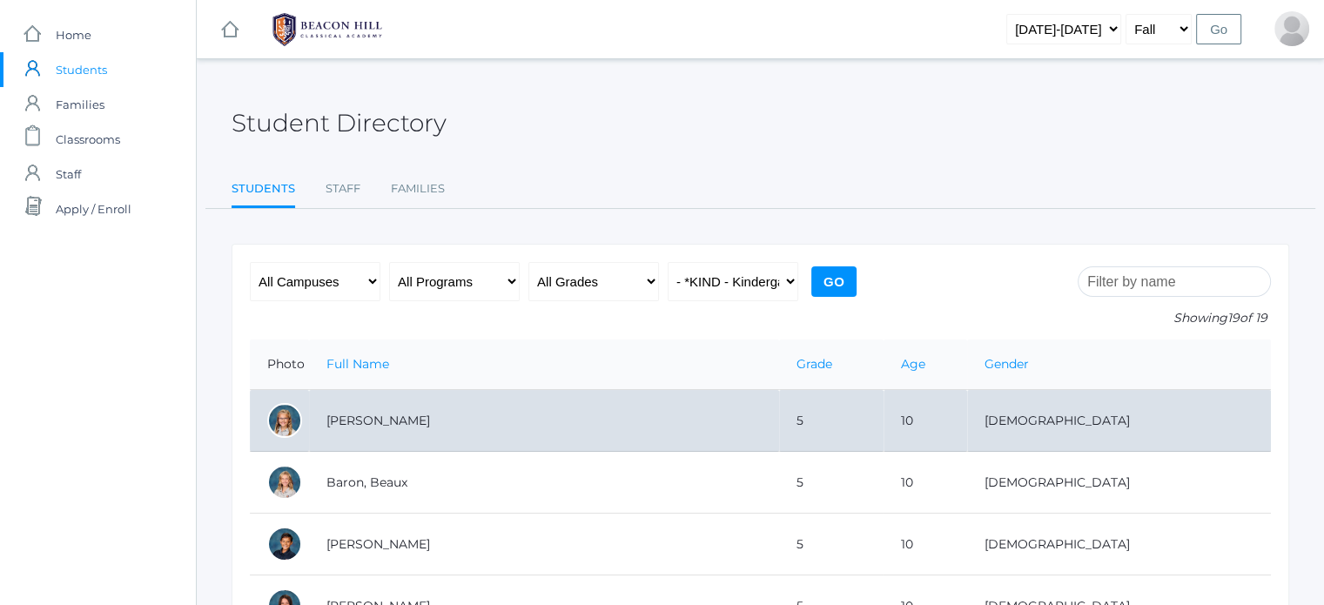
click at [730, 406] on td "Albanese, Paige" at bounding box center [544, 421] width 470 height 62
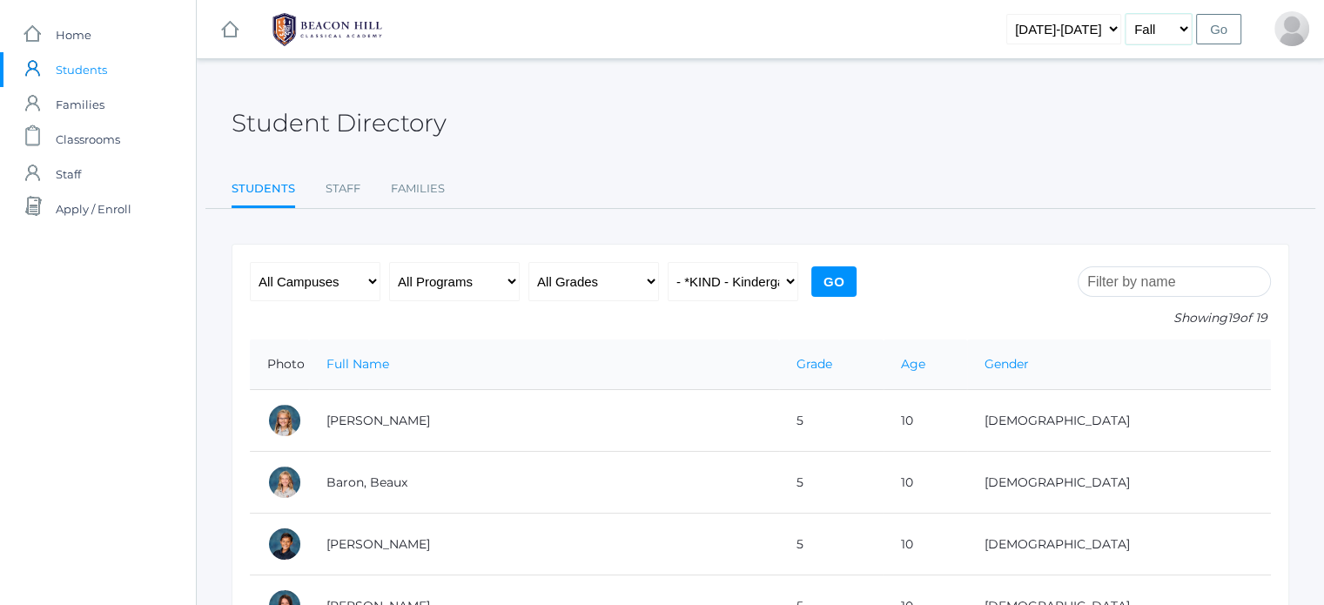
click at [1149, 21] on select "Fall Spring" at bounding box center [1158, 29] width 66 height 30
click at [1127, 14] on select "Fall Spring" at bounding box center [1158, 29] width 66 height 30
click at [1082, 24] on select "2019-2020 2020-2021 2021-2022 2022-2023 2023-2024 2024-2025 2025-2026" at bounding box center [1063, 29] width 115 height 30
select select "2019-2020"
click at [1034, 14] on select "2019-2020 2020-2021 2021-2022 2022-2023 2023-2024 2024-2025 2025-2026" at bounding box center [1063, 29] width 115 height 30
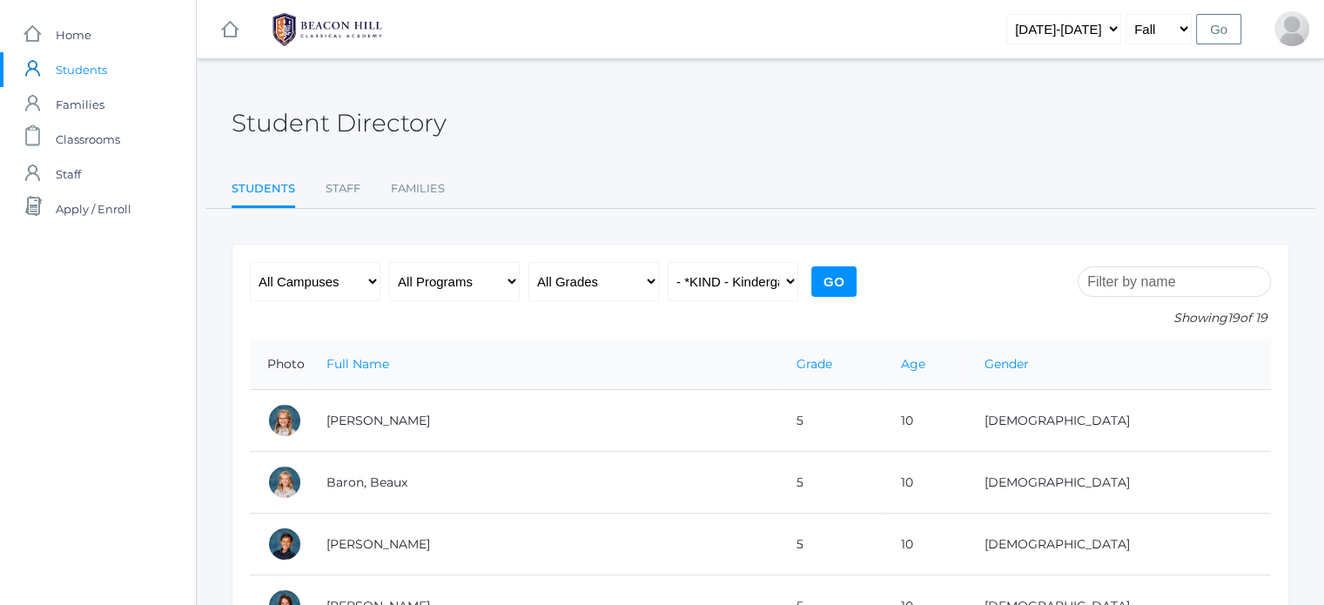
click at [822, 279] on input "Go" at bounding box center [833, 281] width 45 height 30
click at [823, 281] on input "Go" at bounding box center [833, 281] width 45 height 30
click at [728, 281] on select "All Classes Grammar - *KIND - Kindergarten AM - *KIND - Kindergarten PM - *KNDC…" at bounding box center [733, 281] width 131 height 39
click at [668, 262] on select "All Classes Grammar - *KIND - Kindergarten AM - *KIND - Kindergarten PM - *KNDC…" at bounding box center [733, 281] width 131 height 39
click at [829, 280] on input "Go" at bounding box center [833, 281] width 45 height 30
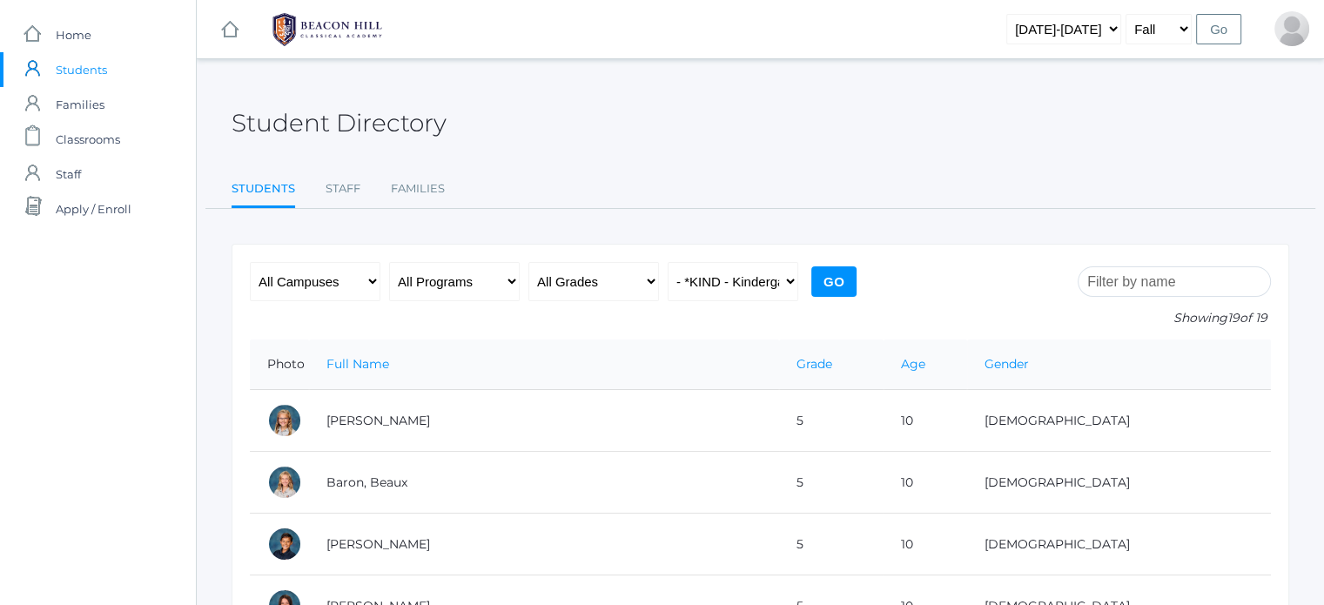
click at [749, 300] on div "All Campuses [GEOGRAPHIC_DATA] All Programs Full-Time Collaborative Four-Day Af…" at bounding box center [555, 300] width 611 height 77
click at [743, 288] on select "All Classes Grammar - *KIND - Kindergarten AM - *KIND - Kindergarten PM - *KNDC…" at bounding box center [733, 281] width 131 height 39
select select "354"
click at [668, 262] on select "All Classes Grammar - *KIND - Kindergarten AM - *KIND - Kindergarten PM - *KNDC…" at bounding box center [733, 281] width 131 height 39
click at [817, 281] on input "Go" at bounding box center [833, 281] width 45 height 30
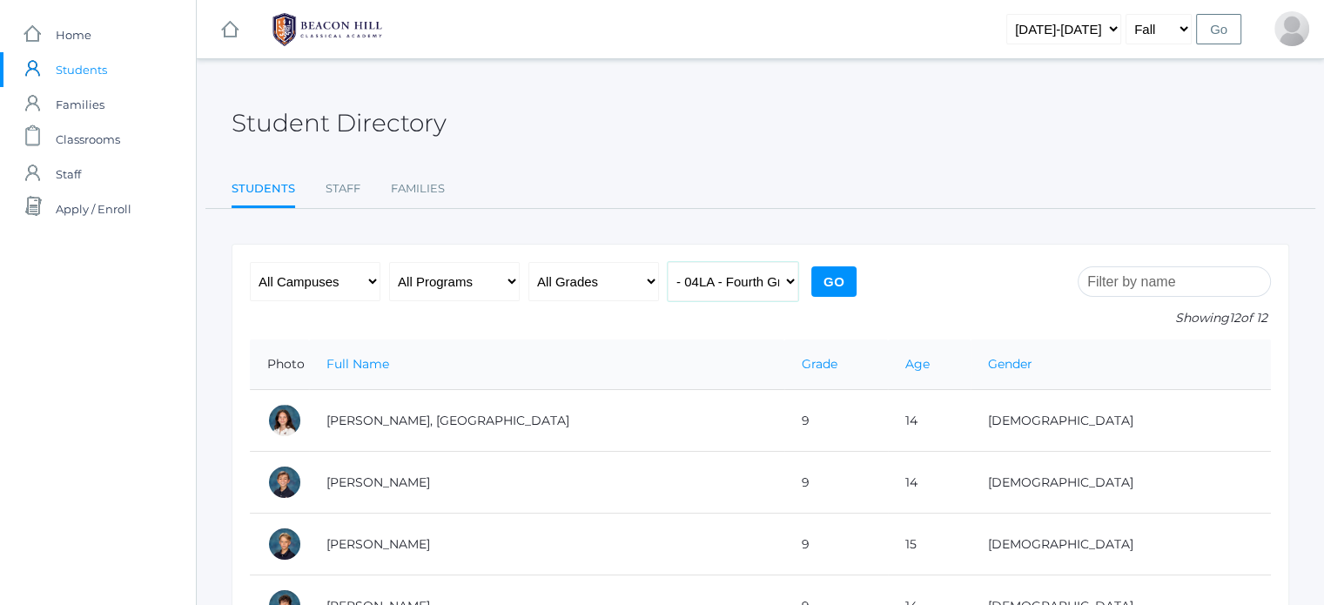
click at [696, 266] on select "All Classes Grammar - *KIND - Kindergarten AM - *KIND - Kindergarten PM - *KNDC…" at bounding box center [733, 281] width 131 height 39
select select "290"
click at [668, 262] on select "All Classes Grammar - *KIND - Kindergarten AM - *KIND - Kindergarten PM - *KNDC…" at bounding box center [733, 281] width 131 height 39
click at [829, 288] on input "Go" at bounding box center [833, 281] width 45 height 30
click at [734, 288] on select "All Classes Grammar - *KIND - Kindergarten AM - *KIND - Kindergarten PM - *KNDC…" at bounding box center [733, 281] width 131 height 39
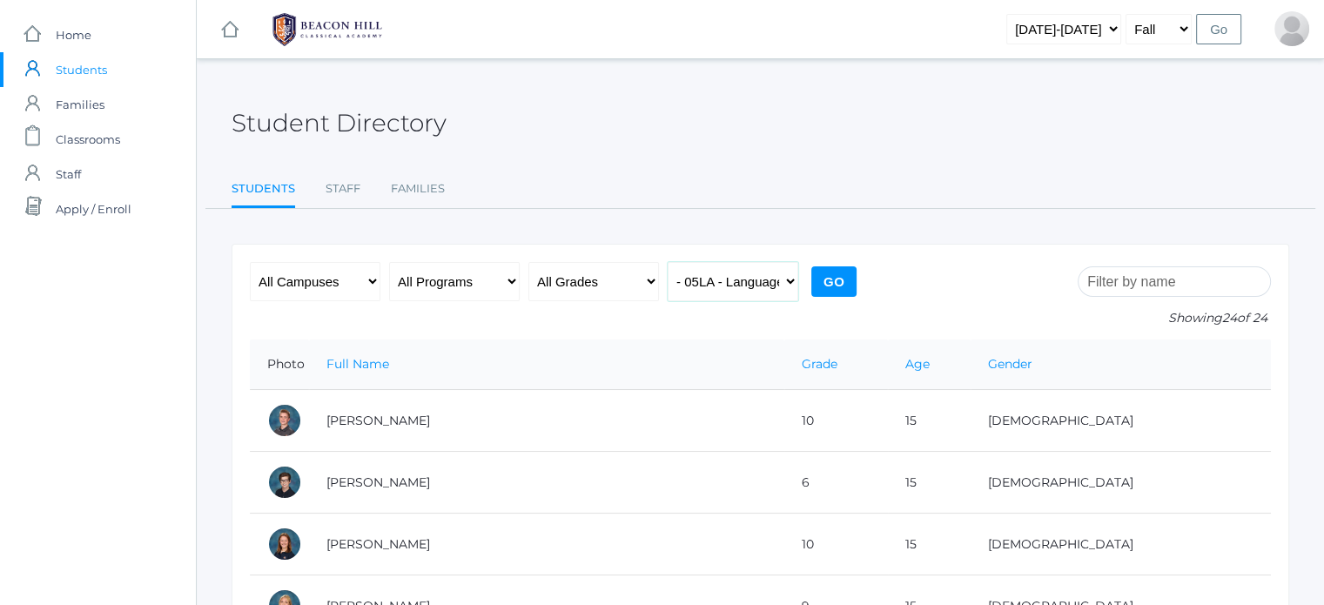
select select "237"
click at [668, 262] on select "All Classes Grammar - *KIND - Kindergarten AM - *KIND - Kindergarten PM - *KNDC…" at bounding box center [733, 281] width 131 height 39
click at [835, 285] on input "Go" at bounding box center [833, 281] width 45 height 30
click at [758, 278] on select "All Classes Grammar - *KIND - Kindergarten AM - *KIND - Kindergarten PM - *KNDC…" at bounding box center [733, 281] width 131 height 39
select select "248"
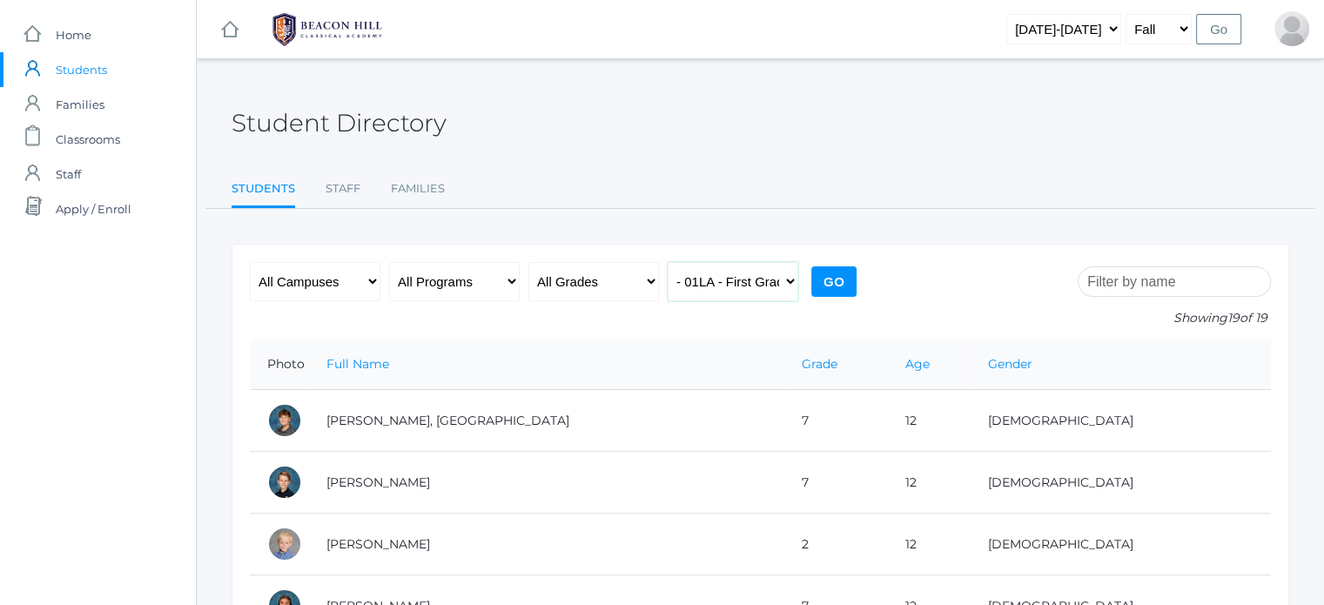
click at [668, 262] on select "All Classes Grammar - *KIND - Kindergarten AM - *KIND - Kindergarten PM - *KNDC…" at bounding box center [733, 281] width 131 height 39
click at [1081, 27] on select "2019-2020 2020-2021 2021-2022 2022-2023 2023-2024 2024-2025 2025-2026" at bounding box center [1063, 29] width 115 height 30
select select "[DATE]-[DATE]"
click at [1034, 14] on select "2019-2020 2020-2021 2021-2022 2022-2023 2023-2024 2024-2025 2025-2026" at bounding box center [1063, 29] width 115 height 30
click at [725, 281] on select "All Classes Grammar - *KIND - Kindergarten AM - *KIND - Kindergarten PM - *KNDC…" at bounding box center [733, 281] width 131 height 39
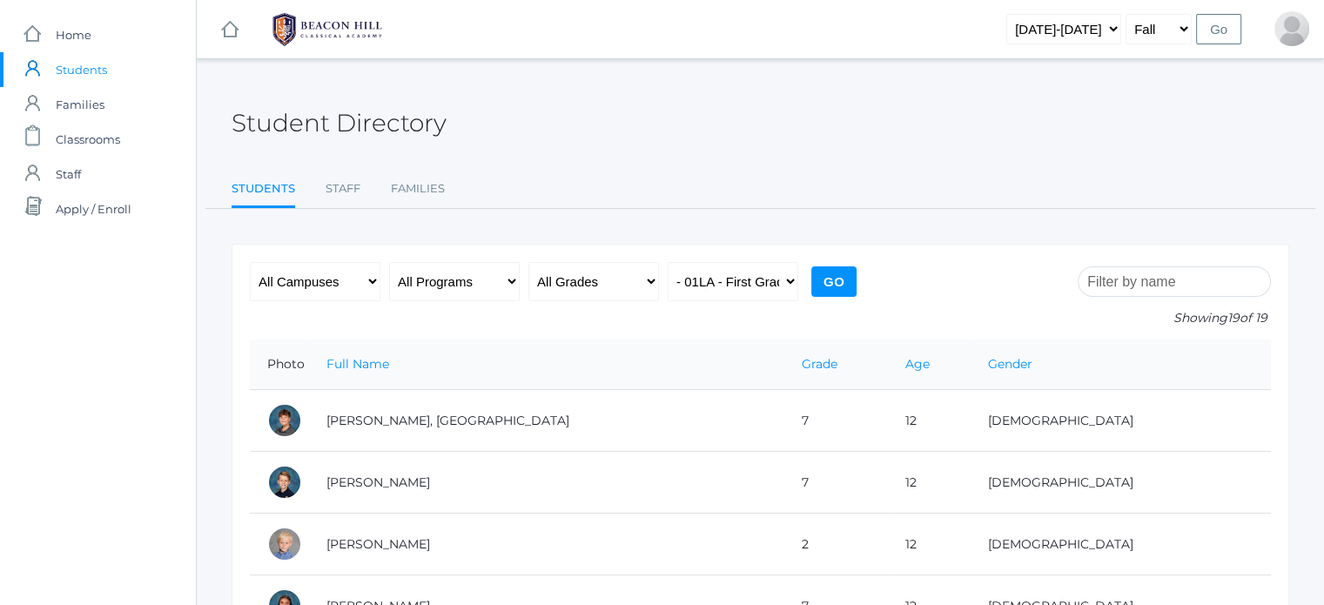
click at [1121, 131] on div "Student Directory" at bounding box center [761, 113] width 1058 height 64
click at [1212, 24] on input "Go" at bounding box center [1218, 29] width 45 height 30
click at [688, 274] on select "All Classes Grammar - *KIND - Kindergarten AM - *KIND - Kindergarten PM - *KNDC…" at bounding box center [733, 281] width 131 height 39
click at [844, 272] on input "Go" at bounding box center [833, 281] width 45 height 30
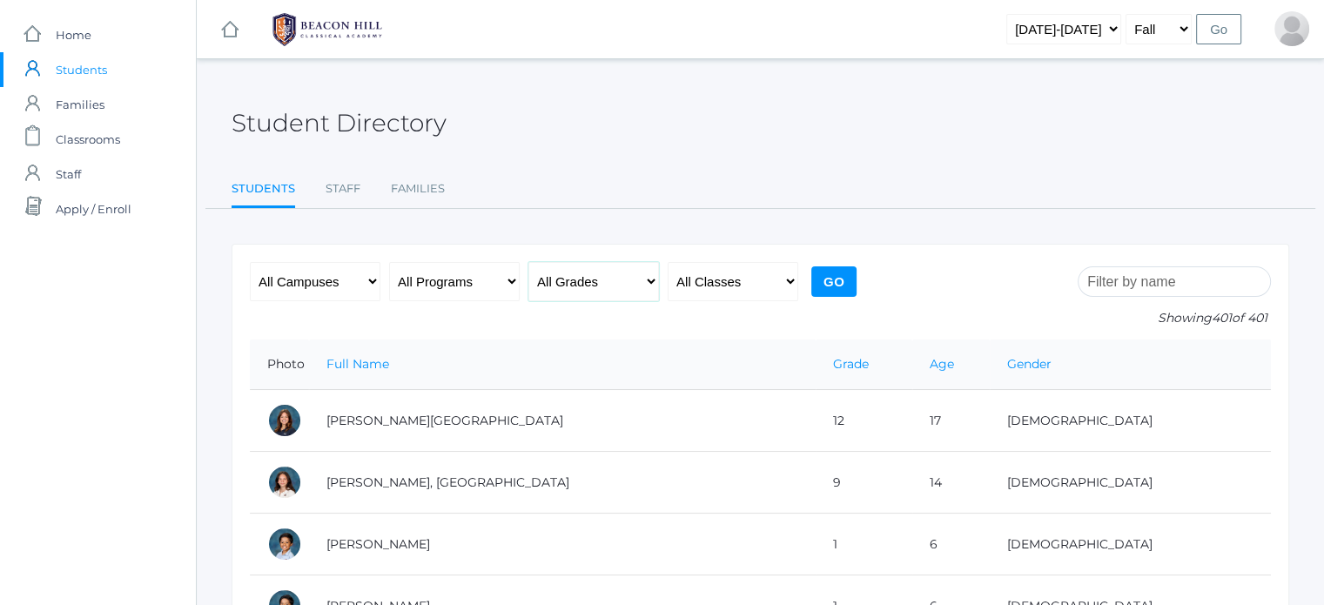
click at [648, 279] on select "All Grades Grammar - Kindergarten - 1st Grade - 2nd Grade - 3rd Grade - 4th Gra…" at bounding box center [593, 281] width 131 height 39
select select "6"
click at [528, 262] on select "All Grades Grammar - Kindergarten - 1st Grade - 2nd Grade - 3rd Grade - 4th Gra…" at bounding box center [593, 281] width 131 height 39
click at [514, 280] on select "All Programs Full-Time Collaborative Four-Day Affiliate" at bounding box center [454, 281] width 131 height 39
click at [370, 277] on select "All Campuses Upper Campus Lower Campus" at bounding box center [315, 281] width 131 height 39
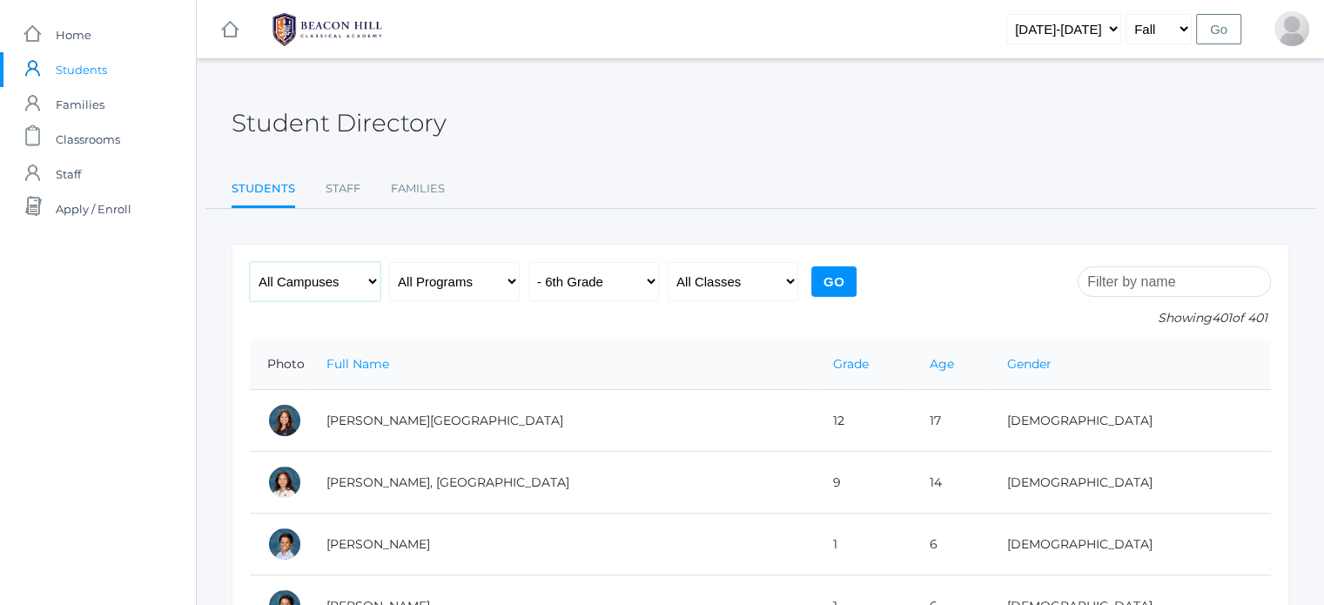
click at [370, 277] on select "All Campuses Upper Campus Lower Campus" at bounding box center [315, 281] width 131 height 39
click at [789, 279] on select "All Classes Grammar - *KIND - Kindergarten AM - *KIND - Kindergarten PM - *KNDC…" at bounding box center [733, 281] width 131 height 39
click at [508, 279] on select "All Programs Full-Time Collaborative Four-Day Affiliate" at bounding box center [454, 281] width 131 height 39
select select "4-Day"
click at [389, 262] on select "All Programs Full-Time Collaborative Four-Day Affiliate" at bounding box center [454, 281] width 131 height 39
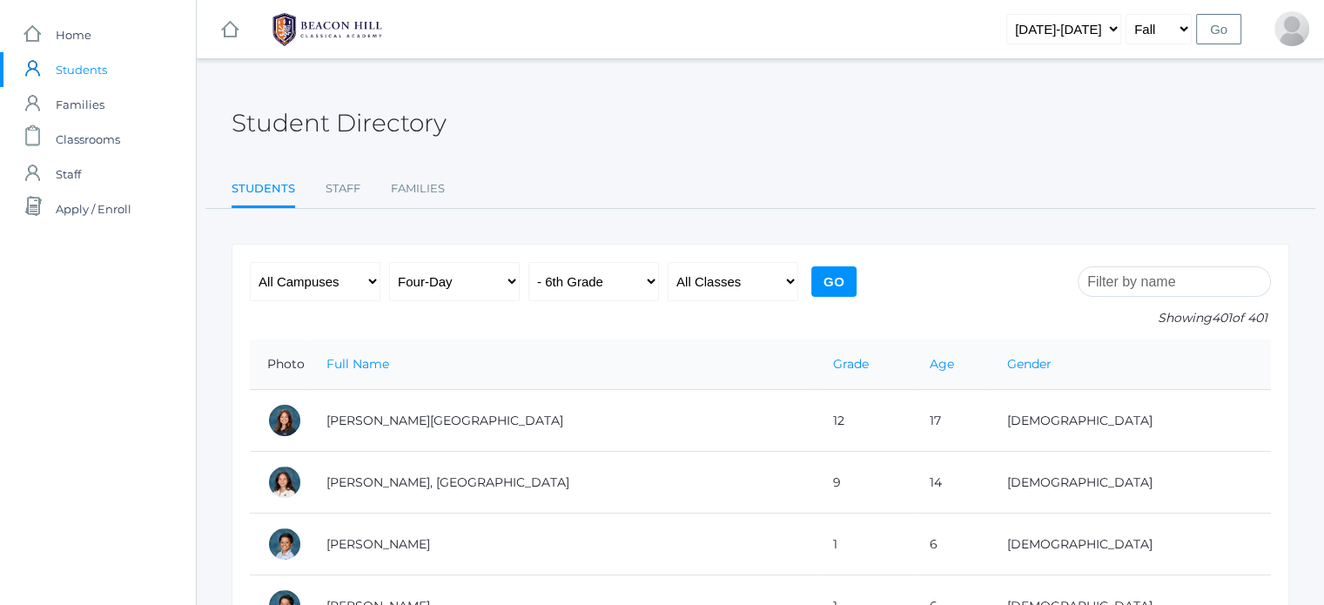
click at [847, 281] on input "Go" at bounding box center [833, 281] width 45 height 30
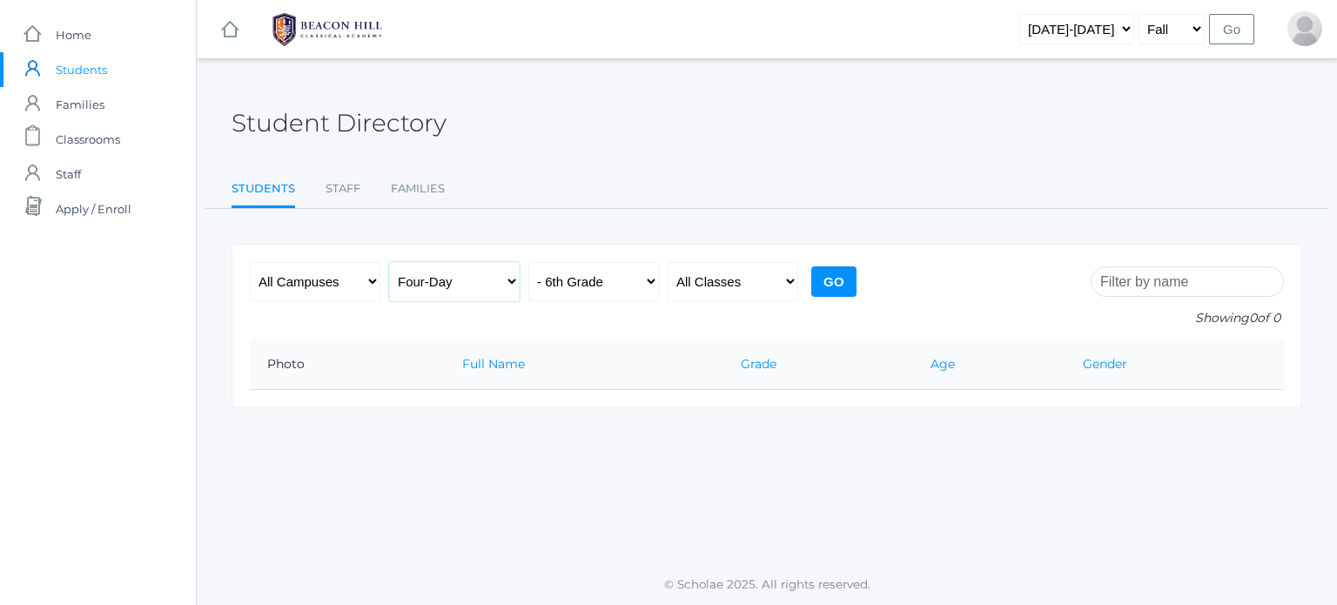
click at [508, 286] on select "All Programs Full-Time Collaborative Four-Day Affiliate" at bounding box center [454, 281] width 131 height 39
select select "any"
click at [389, 262] on select "All Programs Full-Time Collaborative Four-Day Affiliate" at bounding box center [454, 281] width 131 height 39
click at [784, 278] on select "All Classes Grammar - *KIND - Kindergarten AM - *KIND - Kindergarten PM - *KNDC…" at bounding box center [733, 281] width 131 height 39
select select "2125"
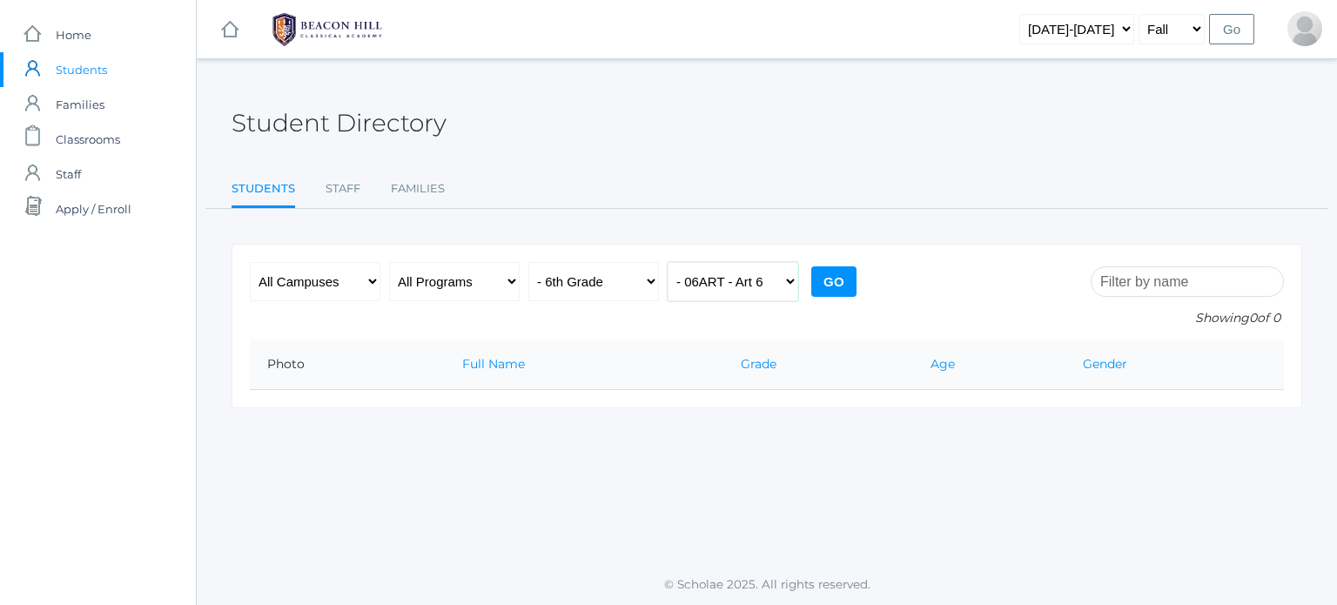
click at [668, 262] on select "All Classes Grammar - *KIND - Kindergarten AM - *KIND - Kindergarten PM - *KNDC…" at bounding box center [733, 281] width 131 height 39
click at [830, 274] on input "Go" at bounding box center [833, 281] width 45 height 30
click at [742, 281] on select "All Classes Grammar - *KIND - Kindergarten AM - *KIND - Kindergarten PM - *KNDC…" at bounding box center [733, 281] width 131 height 39
select select "any"
click at [668, 262] on select "All Classes Grammar - *KIND - Kindergarten AM - *KIND - Kindergarten PM - *KNDC…" at bounding box center [733, 281] width 131 height 39
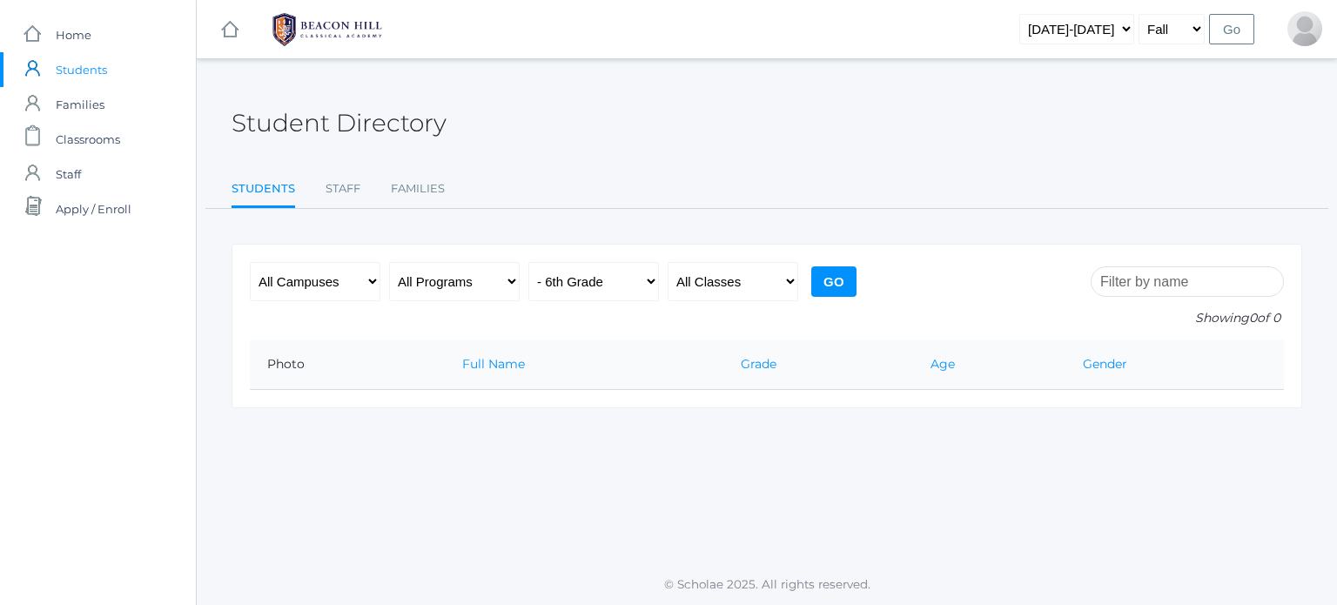
click at [826, 275] on input "Go" at bounding box center [833, 281] width 45 height 30
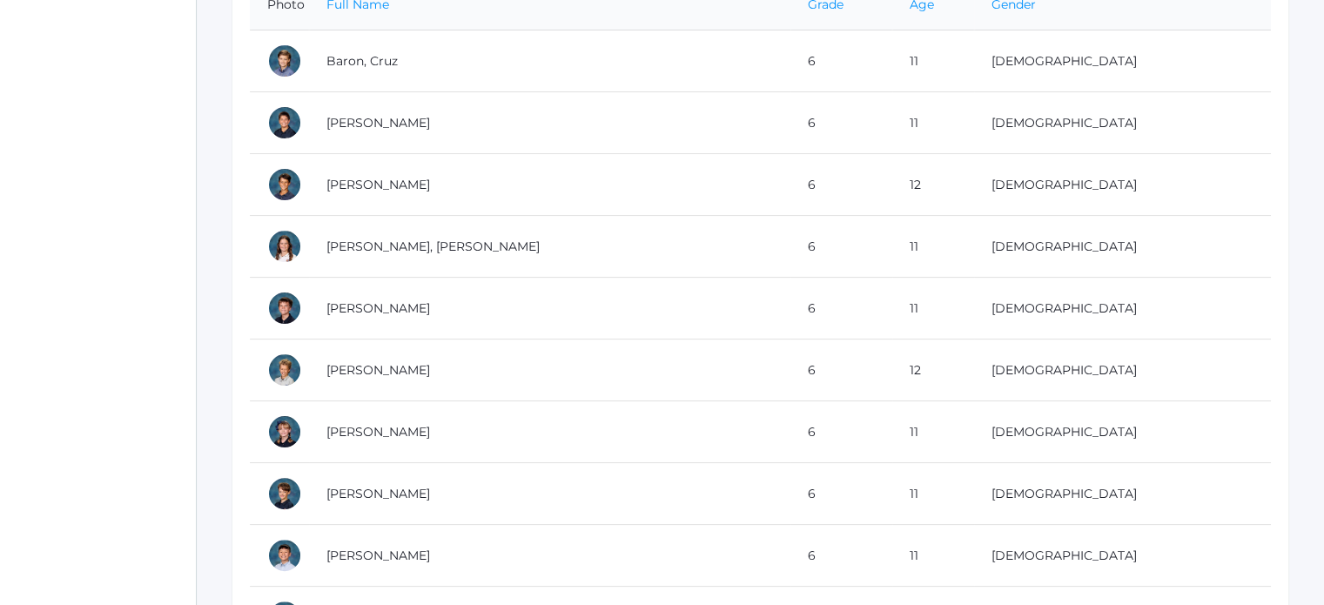
scroll to position [355, 0]
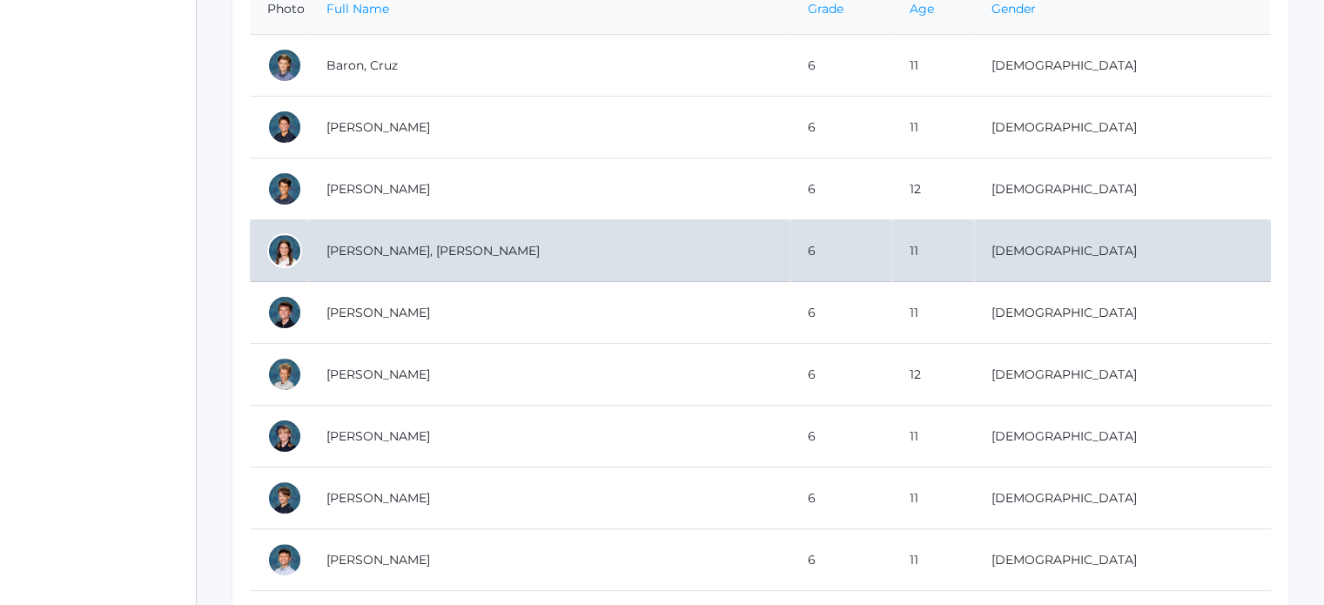
click at [809, 265] on td "6" at bounding box center [841, 251] width 102 height 62
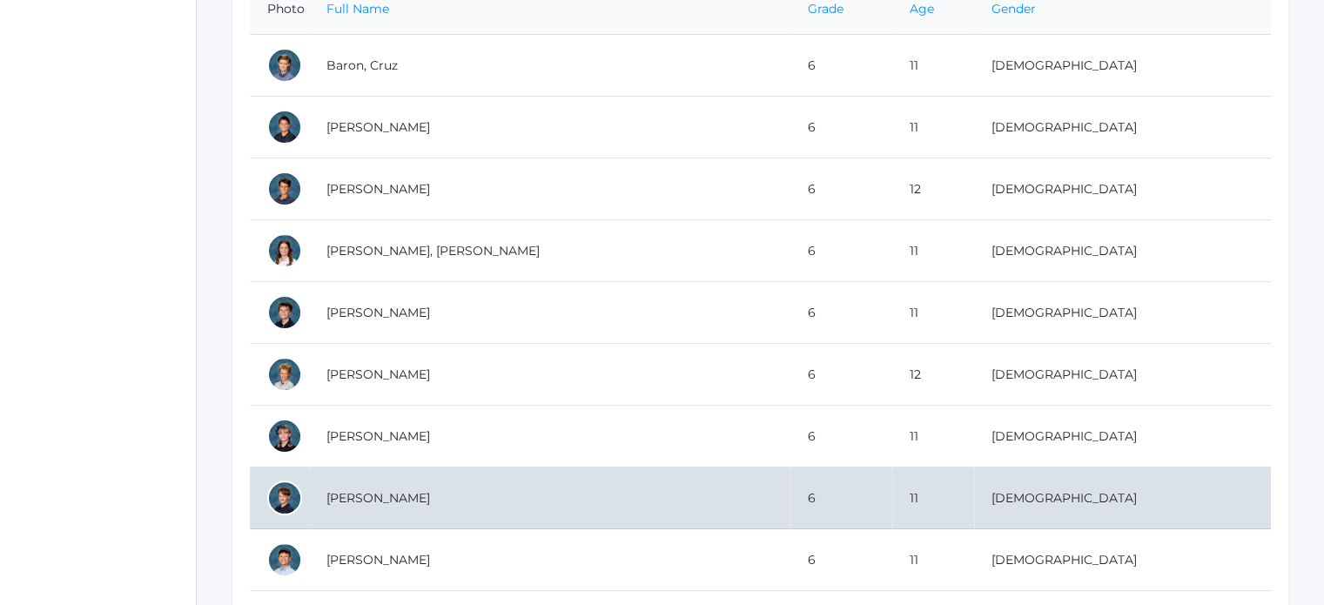
click at [274, 487] on div at bounding box center [284, 497] width 35 height 35
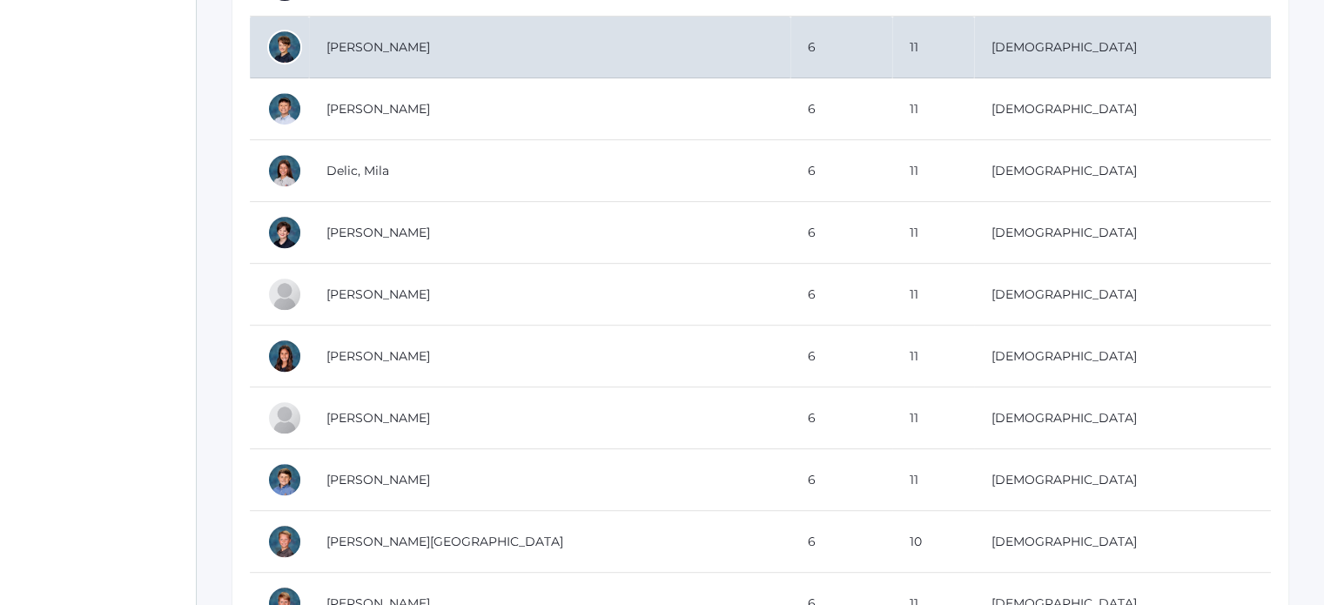
scroll to position [808, 0]
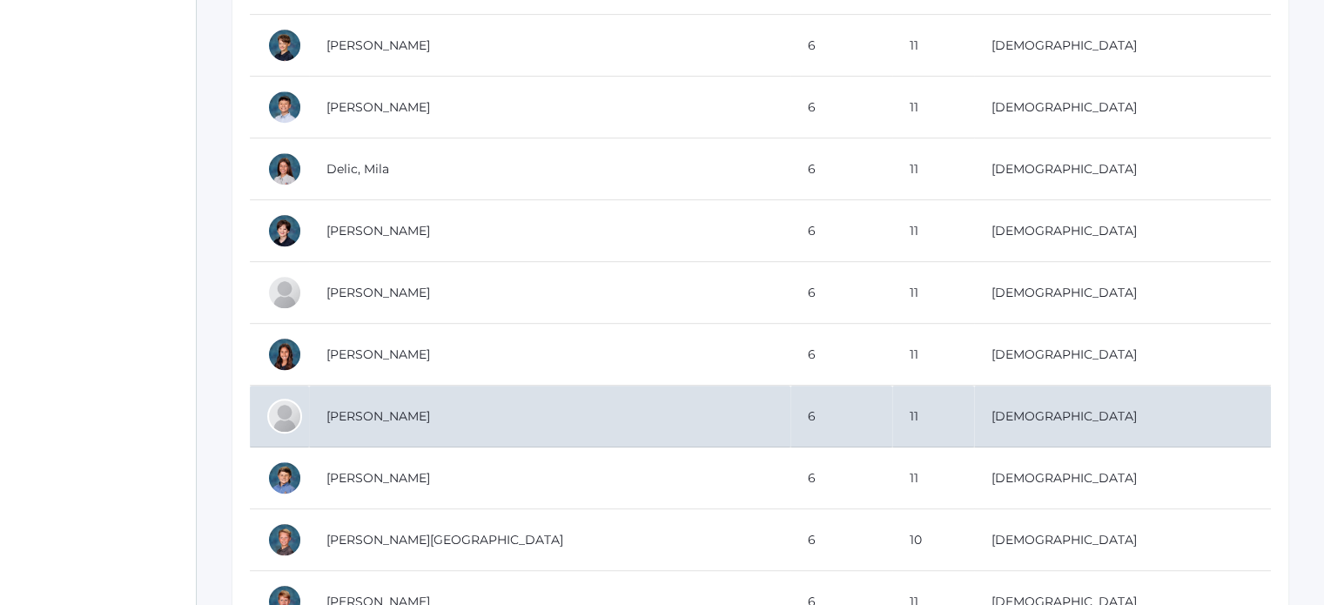
click at [311, 415] on td "[PERSON_NAME]" at bounding box center [549, 417] width 481 height 62
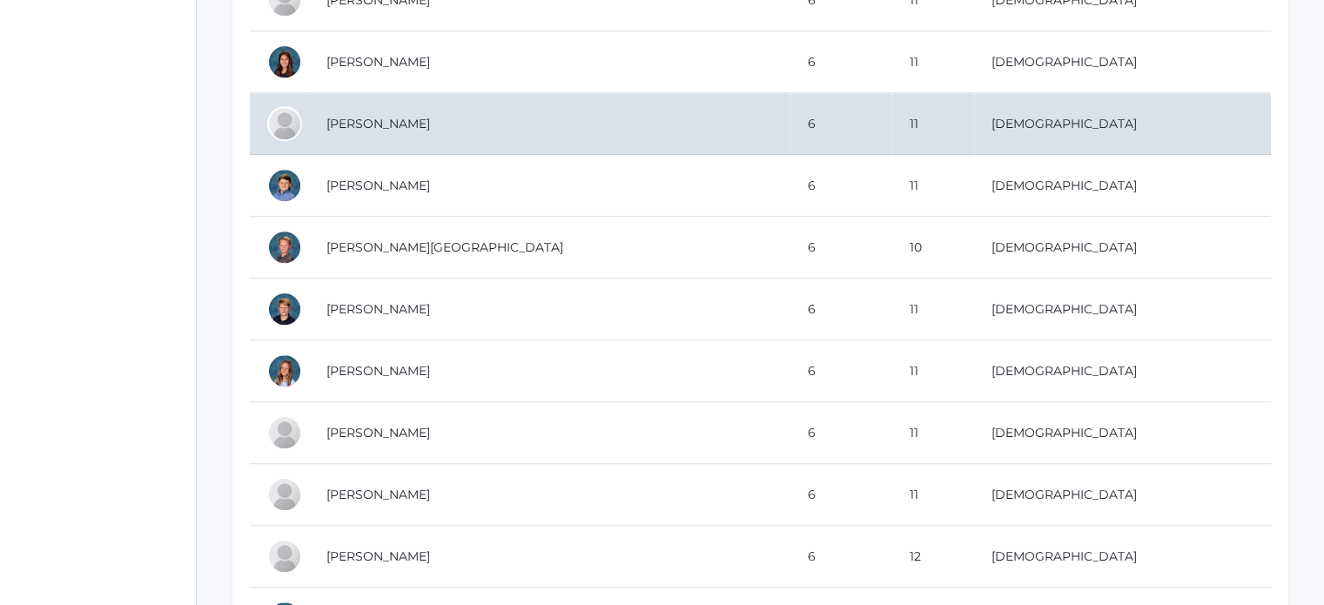
scroll to position [1260, 0]
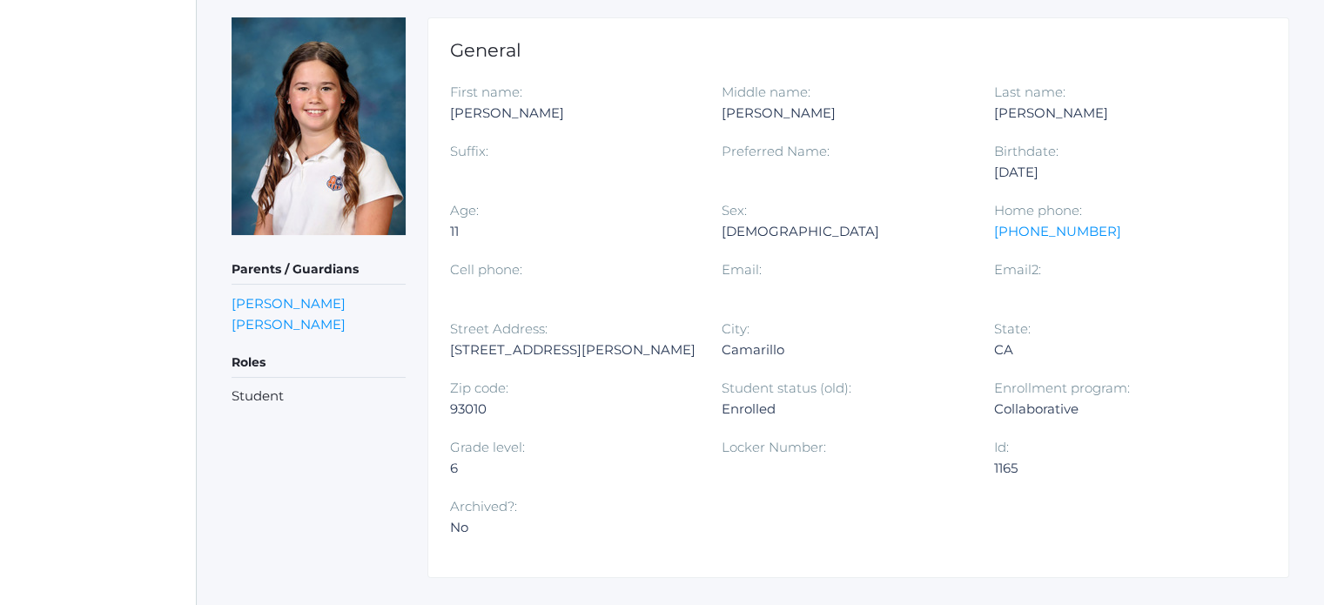
scroll to position [191, 0]
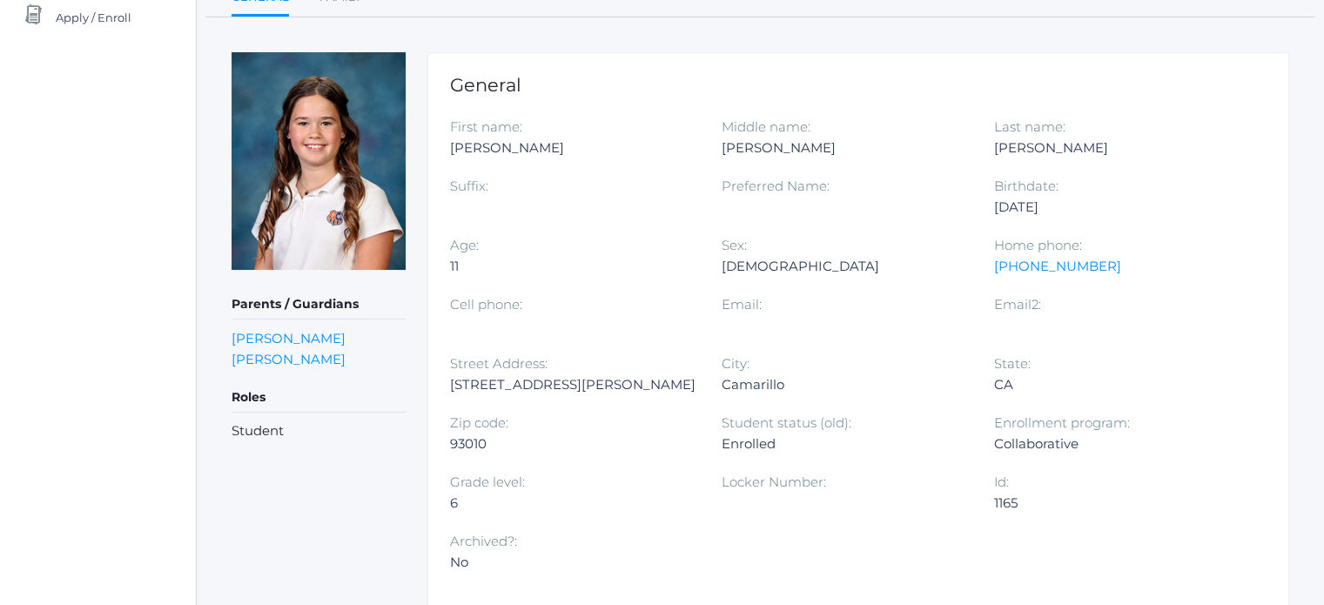
click at [252, 386] on h5 "Roles" at bounding box center [319, 398] width 174 height 30
click at [261, 386] on h5 "Roles" at bounding box center [319, 398] width 174 height 30
